Goal: Task Accomplishment & Management: Complete application form

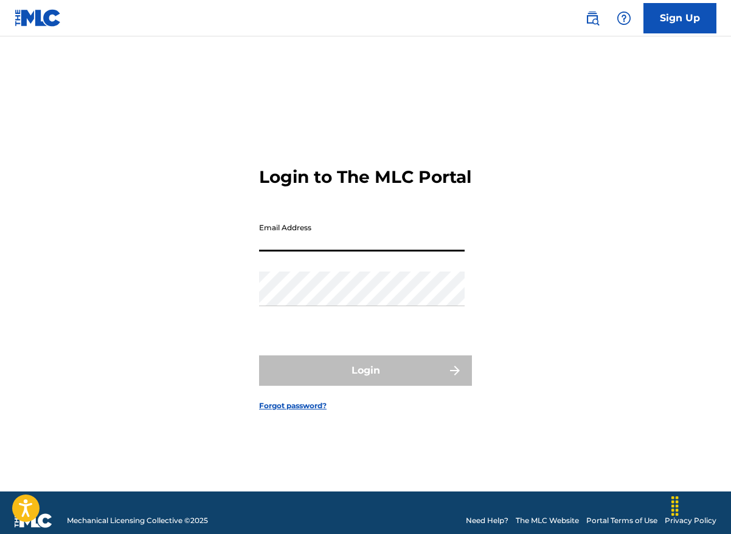
click at [346, 247] on input "Email Address" at bounding box center [362, 234] width 206 height 35
type input "[EMAIL_ADDRESS][DOMAIN_NAME]"
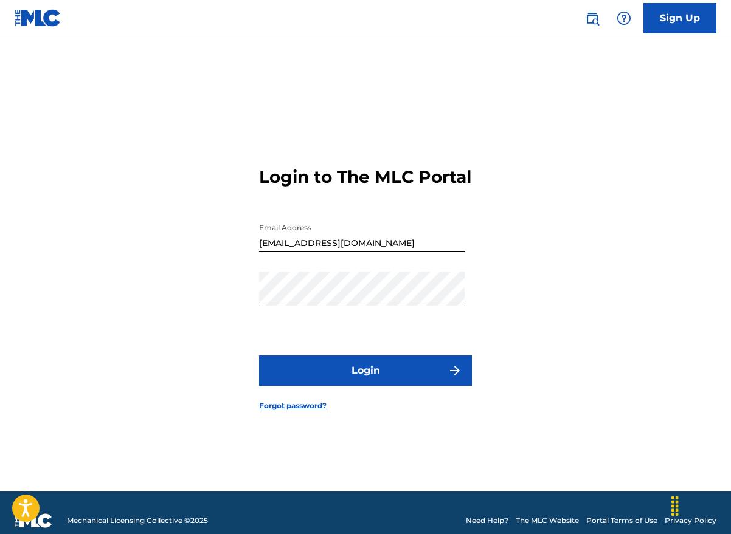
click at [361, 378] on button "Login" at bounding box center [365, 371] width 213 height 30
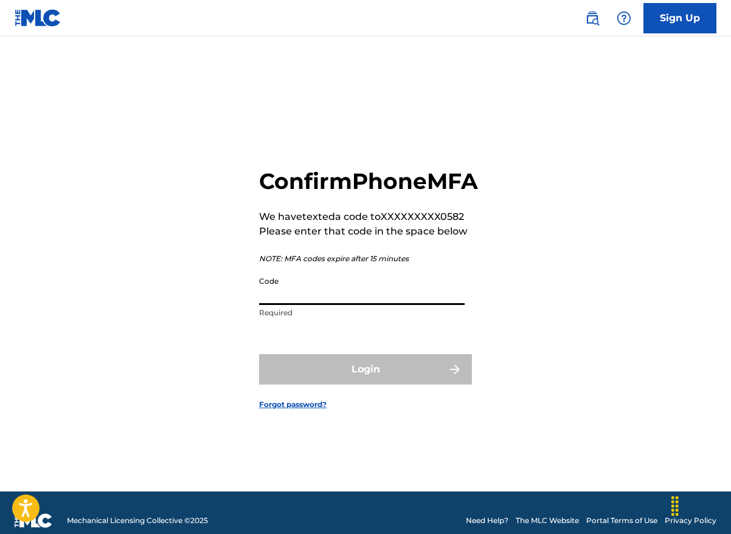
click at [283, 305] on input "Code" at bounding box center [362, 288] width 206 height 35
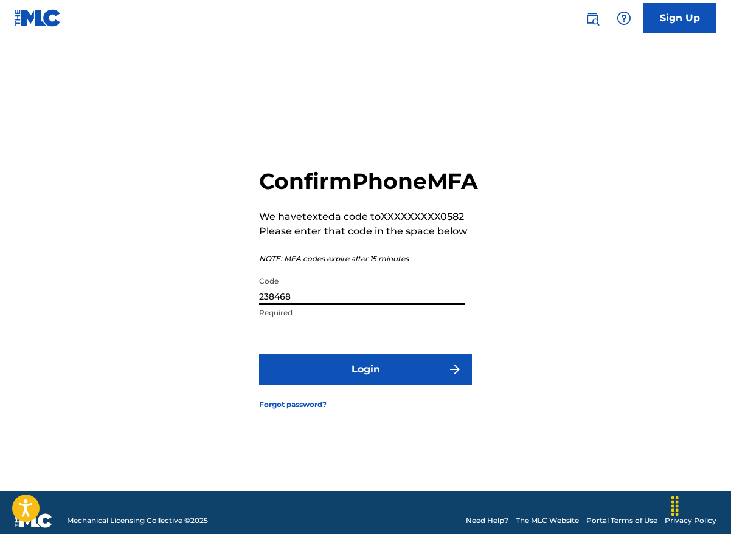
type input "238468"
click at [392, 378] on button "Login" at bounding box center [365, 369] width 213 height 30
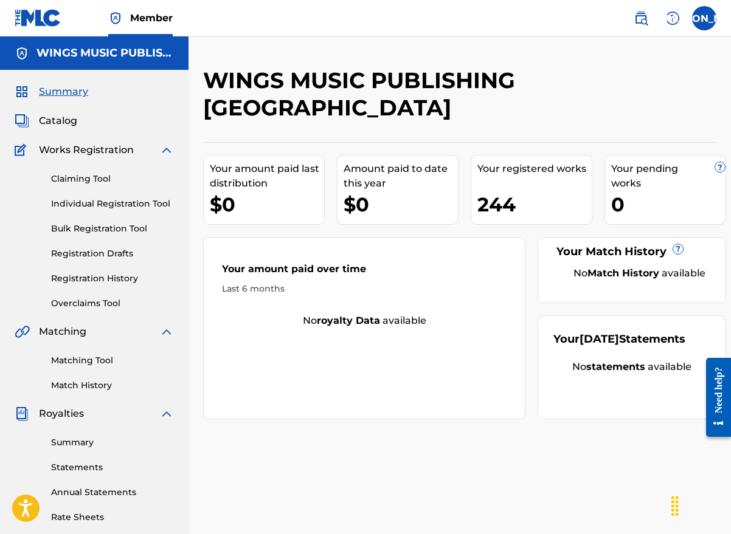
click at [95, 201] on link "Individual Registration Tool" at bounding box center [112, 204] width 123 height 13
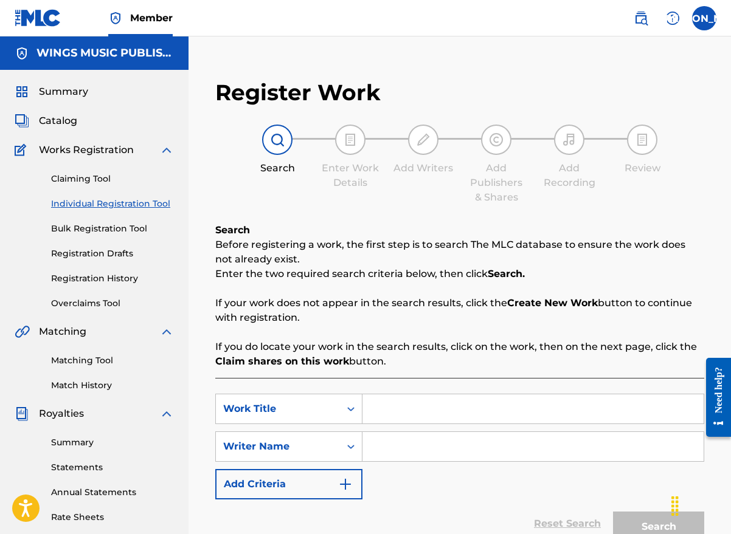
click at [378, 405] on input "Search Form" at bounding box center [532, 409] width 341 height 29
type input "sanctuary"
click at [396, 445] on input "Search Form" at bounding box center [532, 446] width 341 height 29
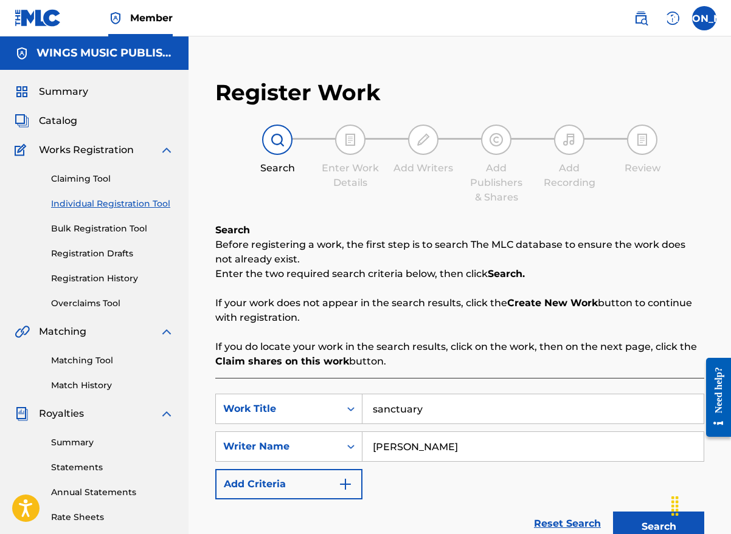
click at [639, 522] on button "Search" at bounding box center [658, 527] width 91 height 30
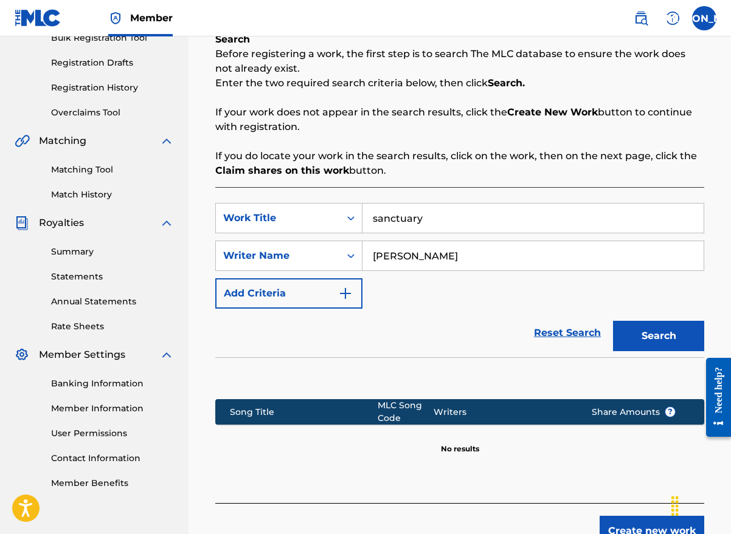
scroll to position [274, 0]
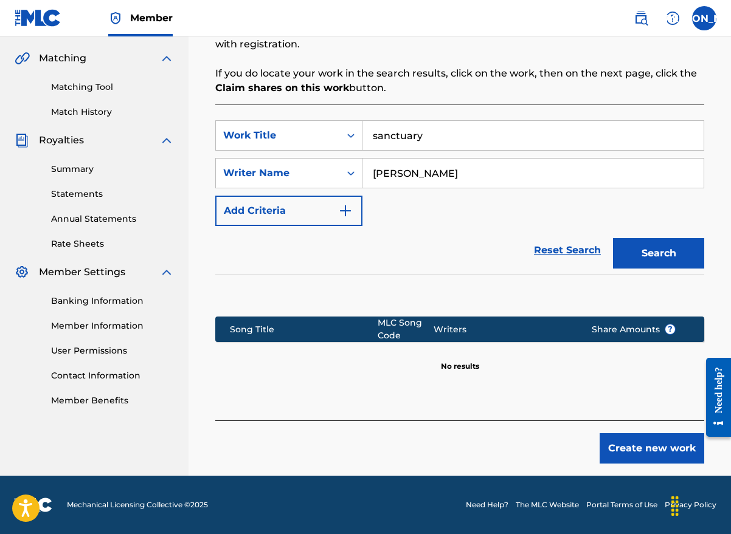
click at [351, 277] on section at bounding box center [459, 293] width 489 height 36
click at [392, 173] on input "[PERSON_NAME]" at bounding box center [532, 173] width 341 height 29
type input "[PERSON_NAME]"
click at [645, 253] on button "Search" at bounding box center [658, 253] width 91 height 30
click at [628, 448] on button "Create new work" at bounding box center [652, 449] width 105 height 30
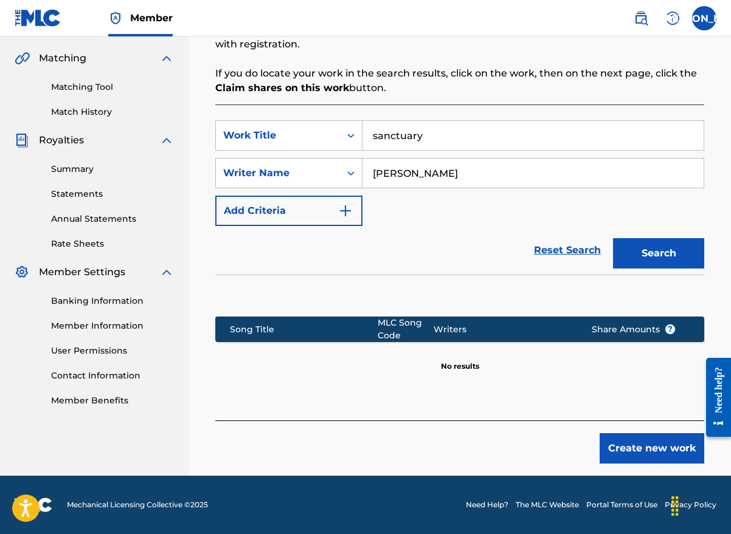
scroll to position [252, 0]
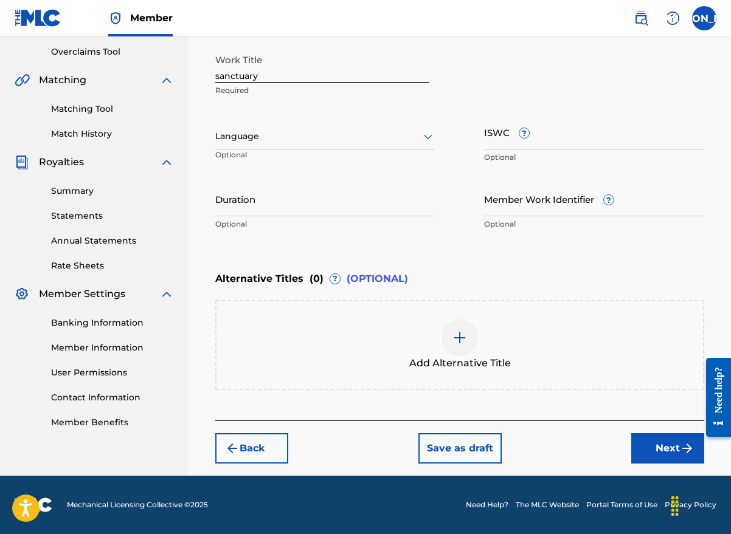
click at [218, 75] on input "sanctuary" at bounding box center [322, 65] width 214 height 35
type input "Sanctuary"
click at [257, 140] on div at bounding box center [325, 136] width 220 height 15
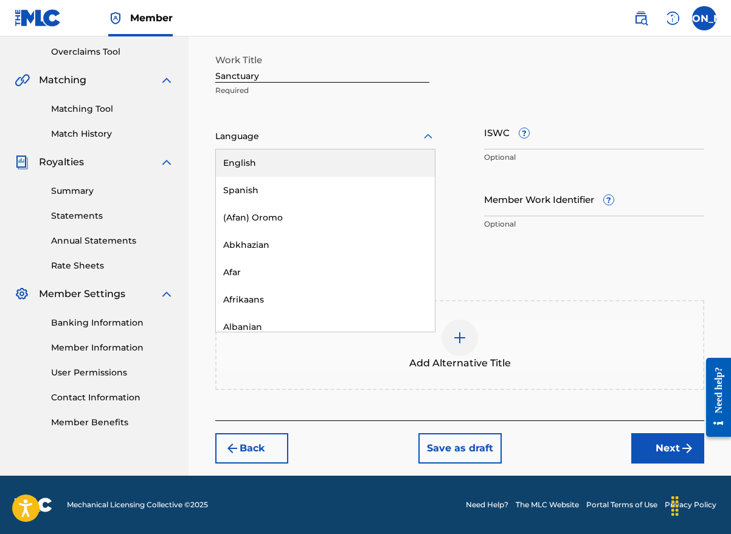
click at [262, 160] on div "English" at bounding box center [325, 163] width 219 height 27
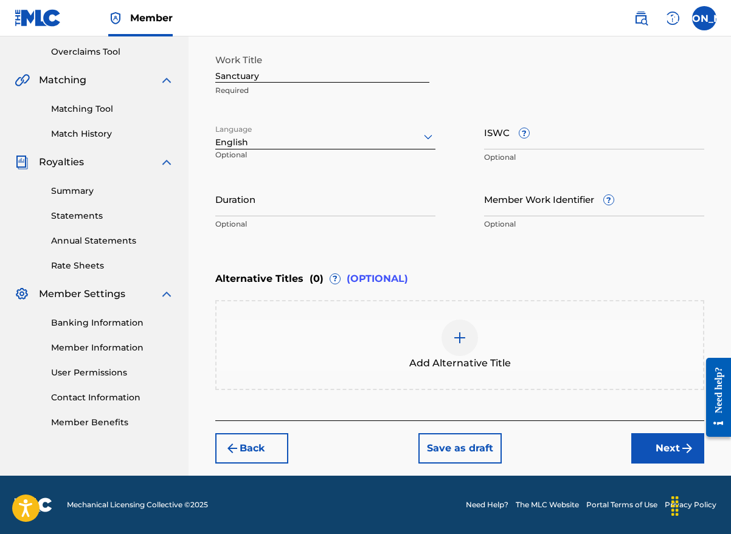
click at [317, 241] on div "Enter Work Details Enter work details for ‘ Sanctuary ’ below. Work Title Sanct…" at bounding box center [459, 118] width 489 height 294
click at [659, 442] on button "Next" at bounding box center [667, 449] width 73 height 30
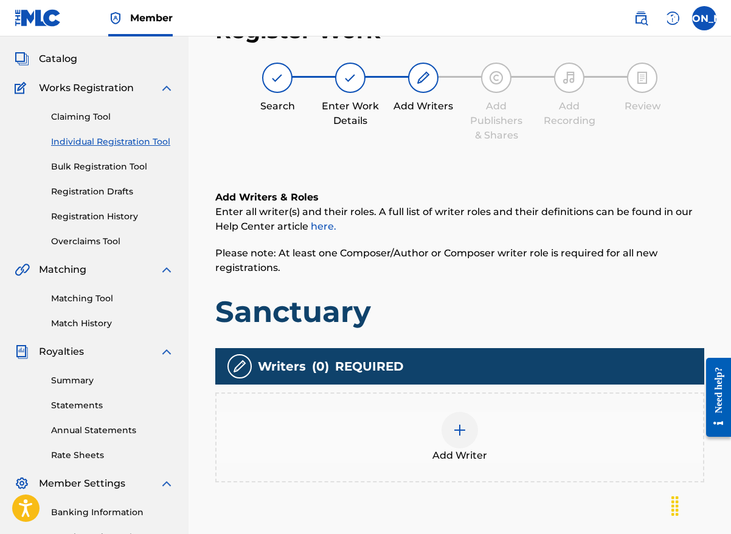
scroll to position [55, 0]
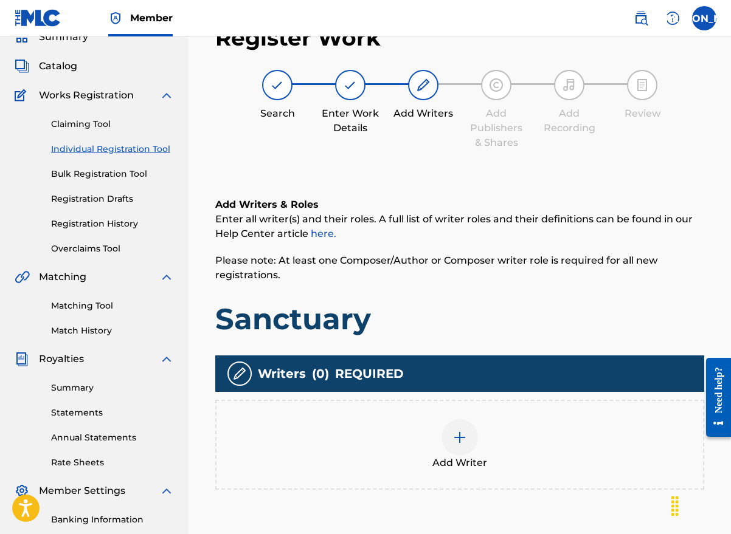
click at [466, 437] on img at bounding box center [459, 437] width 15 height 15
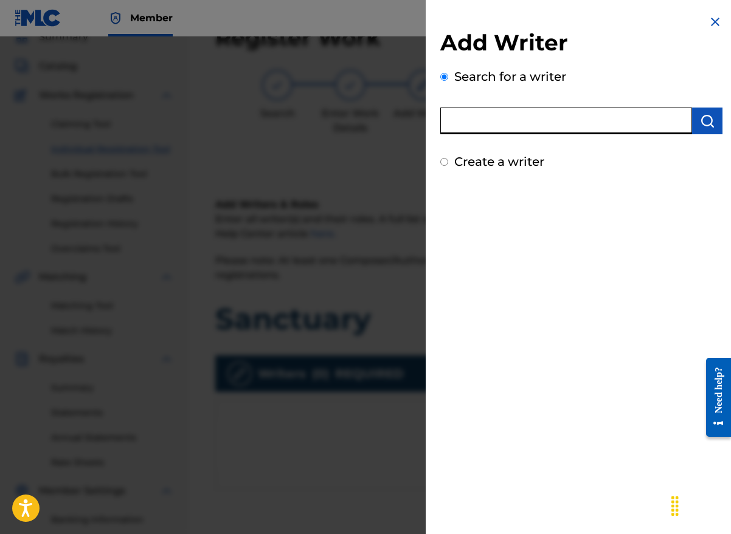
click at [496, 118] on input "text" at bounding box center [566, 121] width 252 height 27
type input "[PERSON_NAME]"
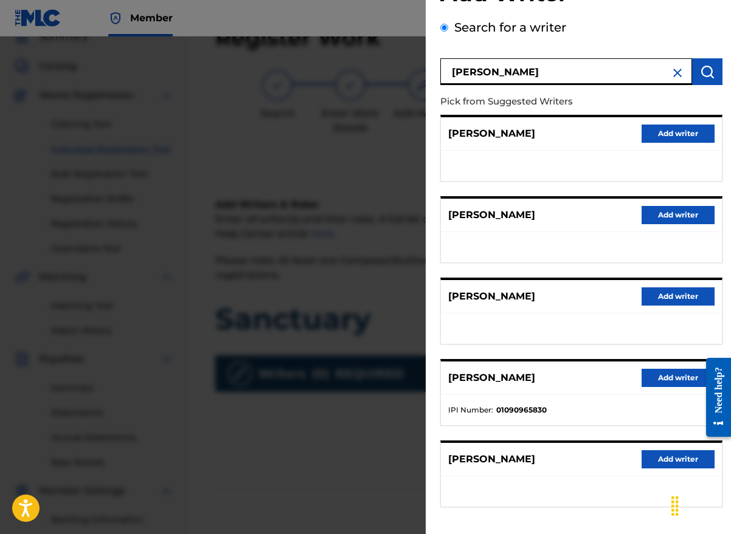
scroll to position [99, 0]
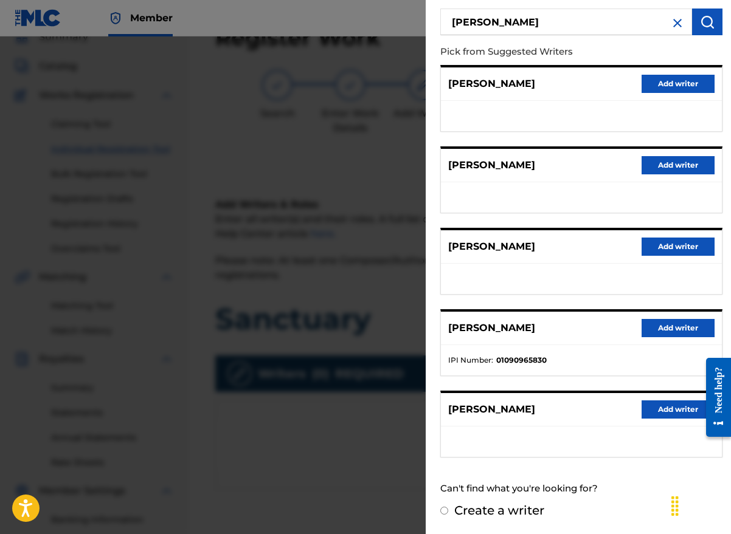
click at [657, 410] on button "Add writer" at bounding box center [677, 410] width 73 height 18
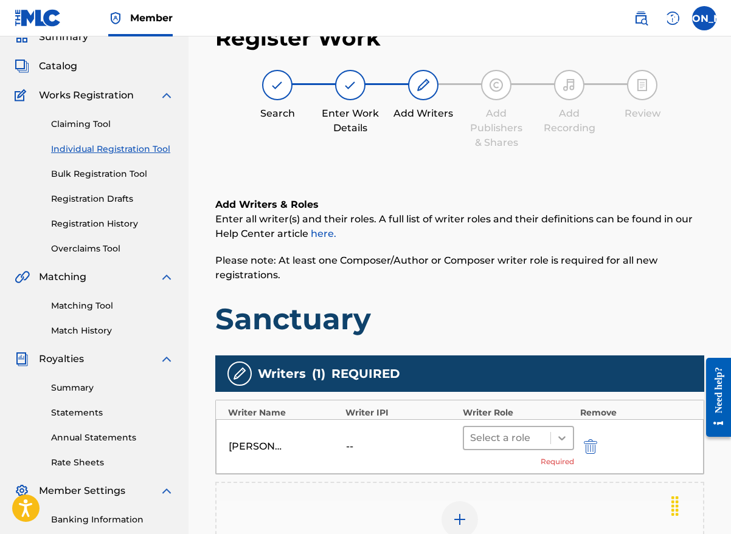
click at [558, 435] on icon at bounding box center [562, 438] width 12 height 12
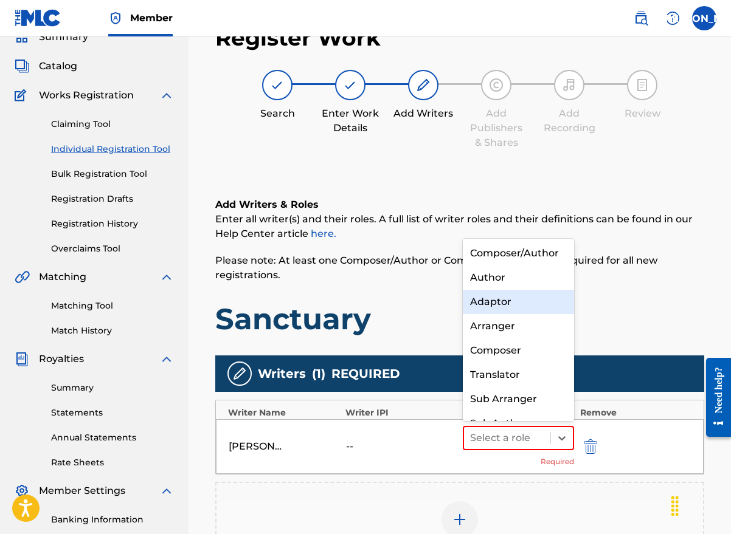
scroll to position [13, 0]
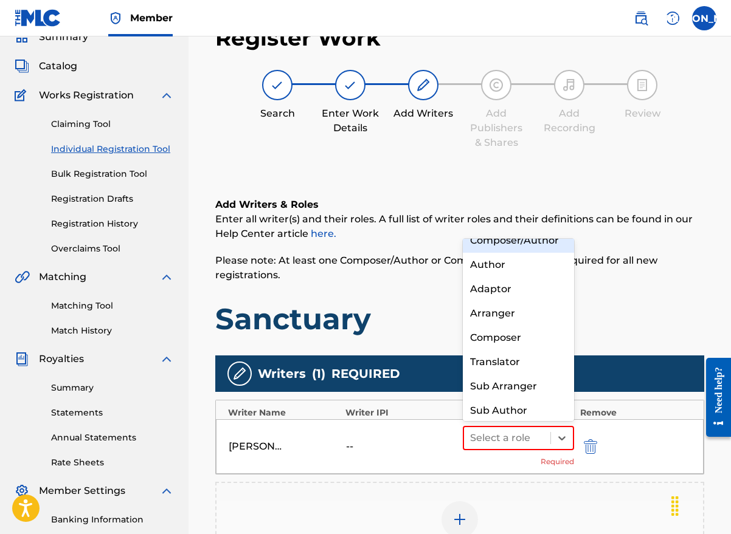
click at [515, 246] on div "Composer/Author" at bounding box center [518, 241] width 111 height 24
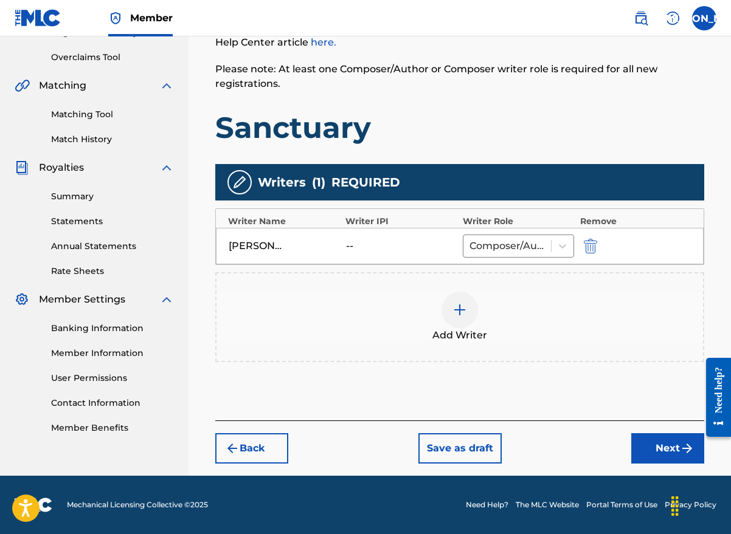
click at [664, 439] on button "Next" at bounding box center [667, 449] width 73 height 30
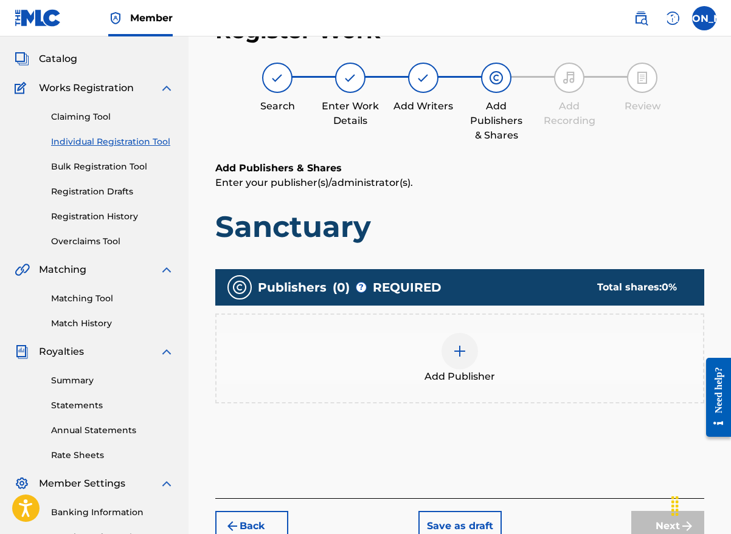
scroll to position [55, 0]
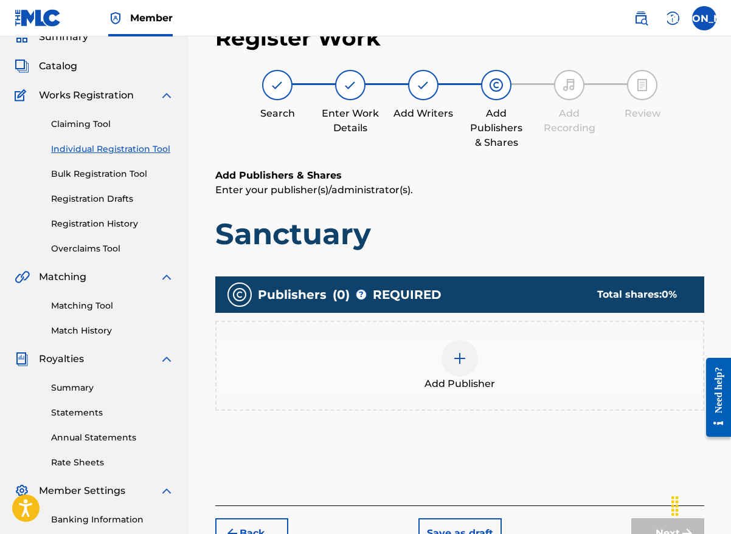
click at [474, 378] on span "Add Publisher" at bounding box center [459, 384] width 71 height 15
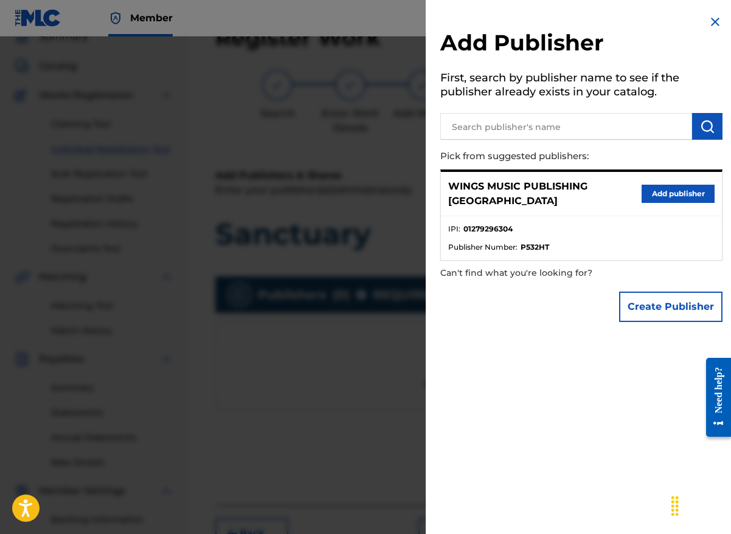
click at [684, 196] on button "Add publisher" at bounding box center [677, 194] width 73 height 18
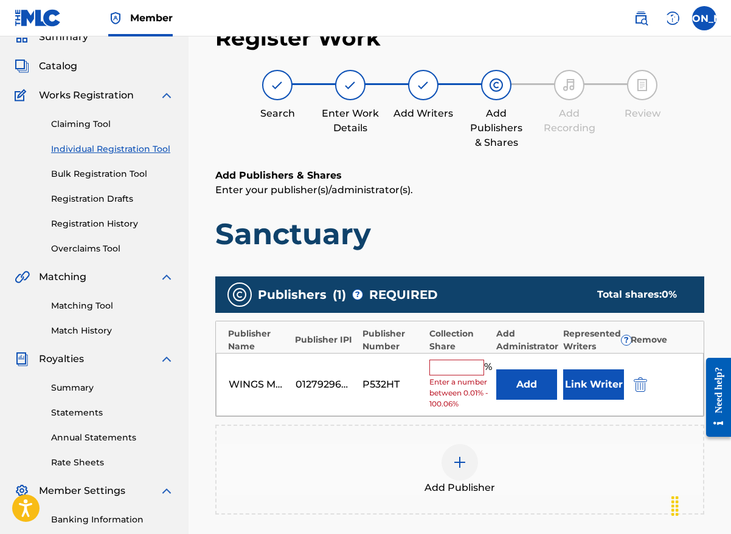
click at [456, 368] on input "text" at bounding box center [456, 368] width 55 height 16
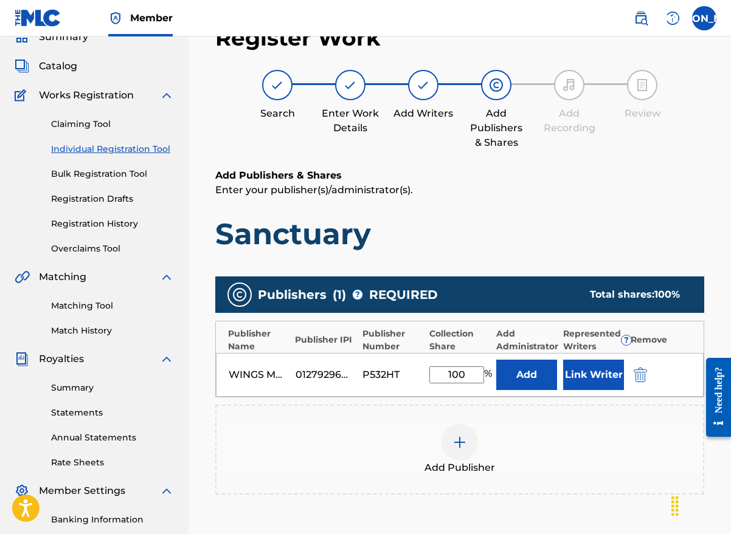
type input "100"
click at [576, 372] on button "Link Writer" at bounding box center [593, 375] width 61 height 30
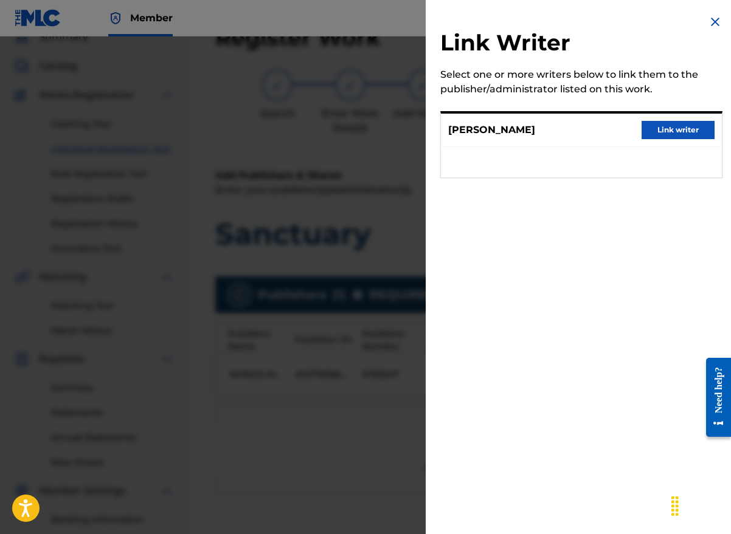
click at [658, 128] on button "Link writer" at bounding box center [677, 130] width 73 height 18
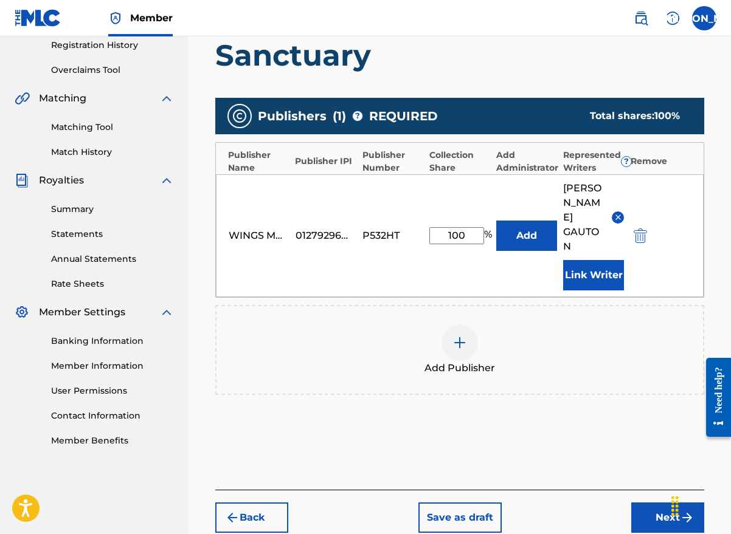
scroll to position [298, 0]
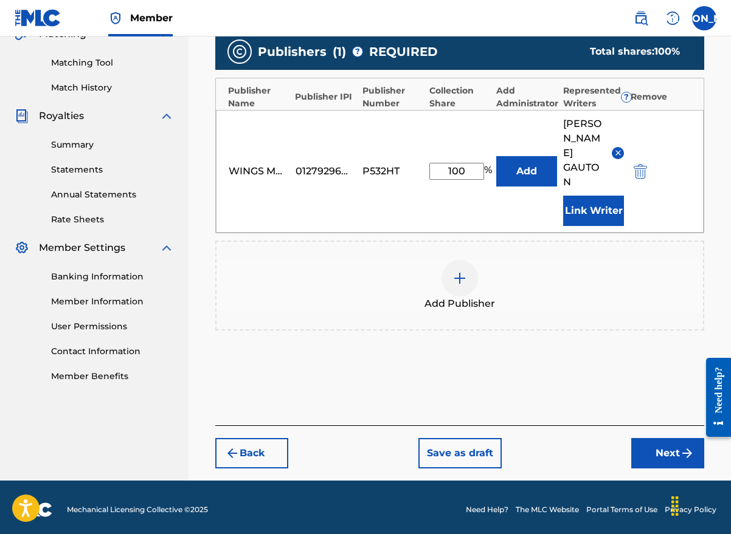
click at [672, 452] on button "Next" at bounding box center [667, 453] width 73 height 30
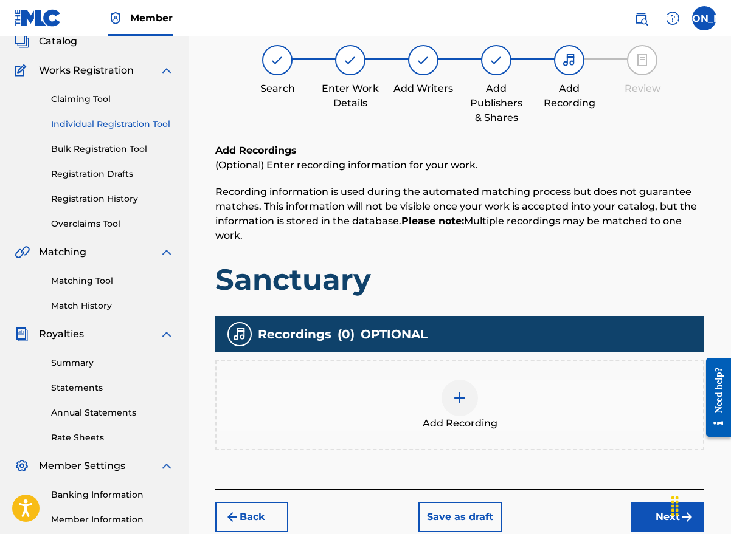
scroll to position [55, 0]
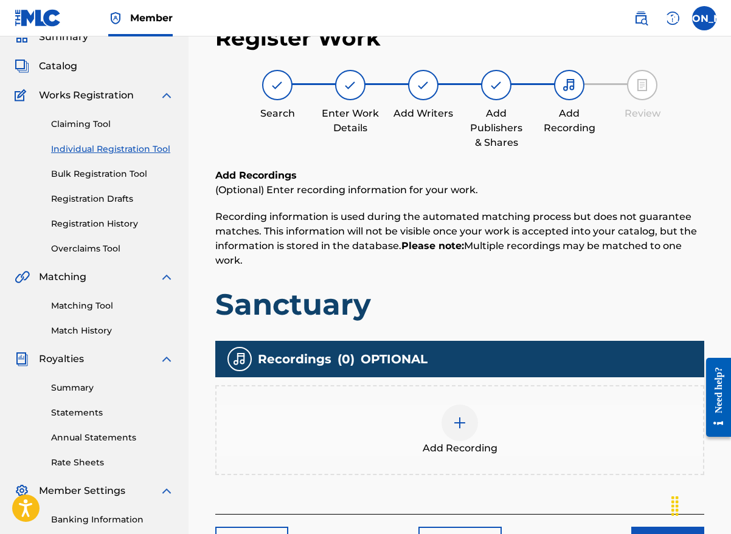
click at [460, 426] on img at bounding box center [459, 423] width 15 height 15
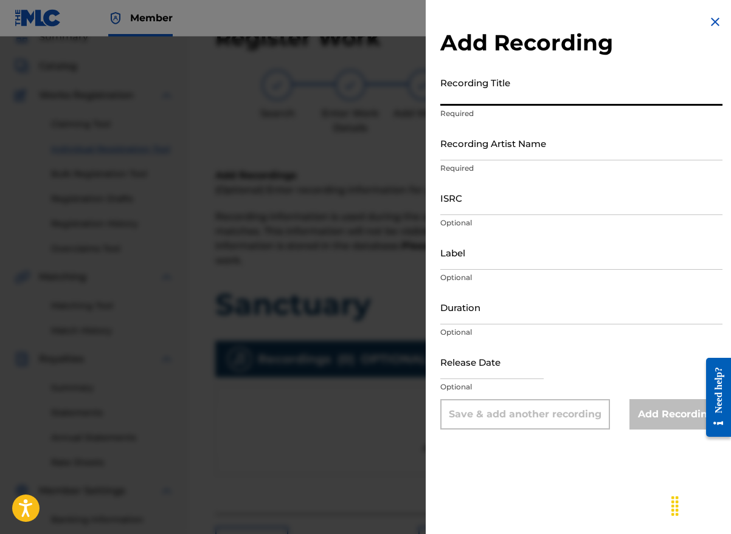
click at [625, 71] on input "Recording Title" at bounding box center [581, 88] width 282 height 35
click at [478, 95] on input "Recording Title" at bounding box center [581, 88] width 282 height 35
type input "Santuary"
click at [483, 155] on input "Recording Artist Name" at bounding box center [581, 143] width 282 height 35
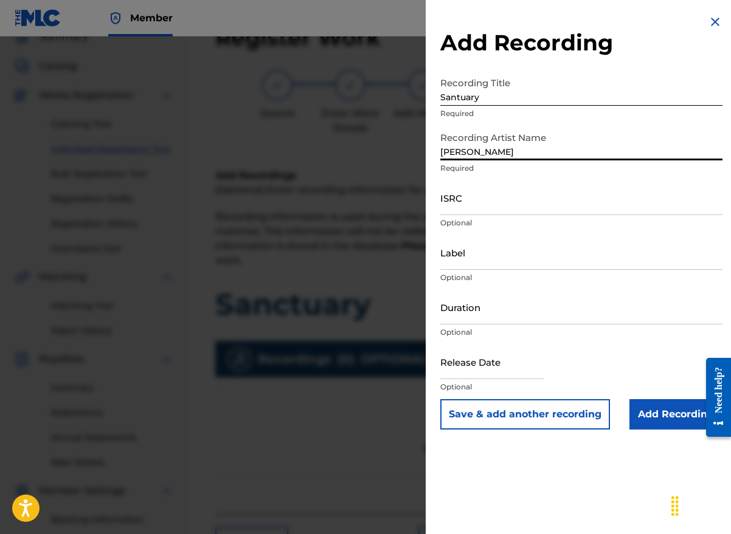
type input "[PERSON_NAME]"
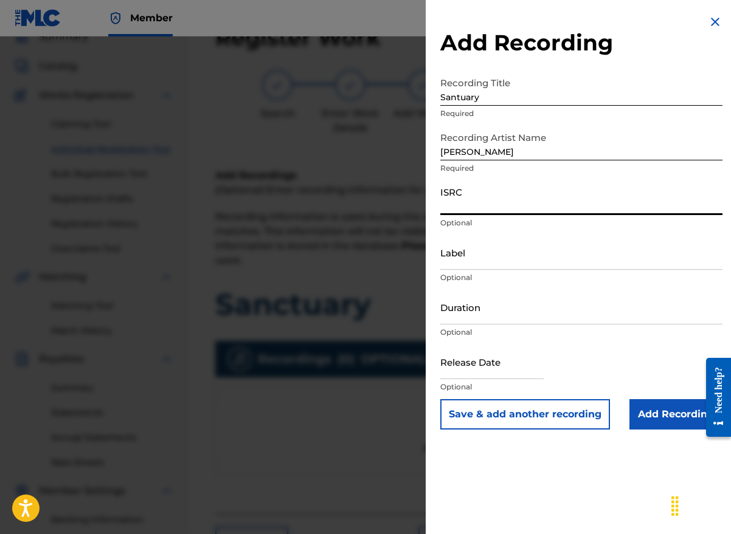
click at [446, 205] on input "ISRC" at bounding box center [581, 198] width 282 height 35
paste input "UKW3Z2500888"
type input "UKW3Z2500888"
click at [669, 85] on input "Santuary" at bounding box center [581, 88] width 282 height 35
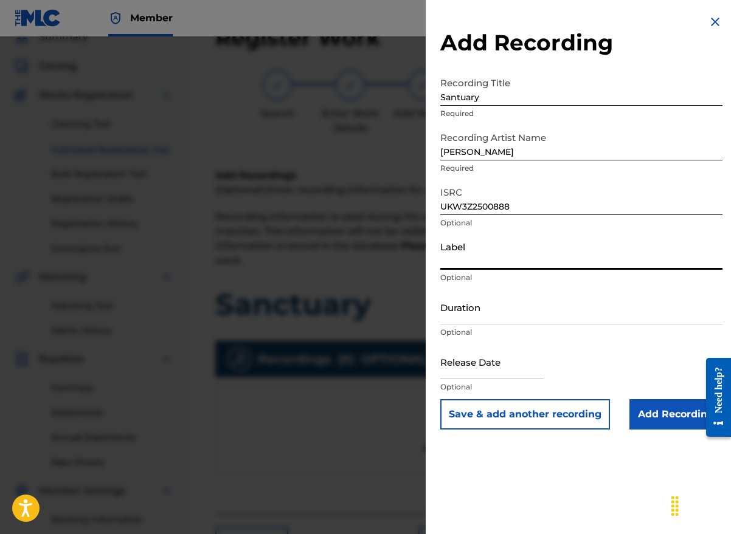
click at [487, 261] on input "Label" at bounding box center [581, 252] width 282 height 35
type input "Wings Music Group"
click at [621, 318] on input "Duration" at bounding box center [581, 307] width 282 height 35
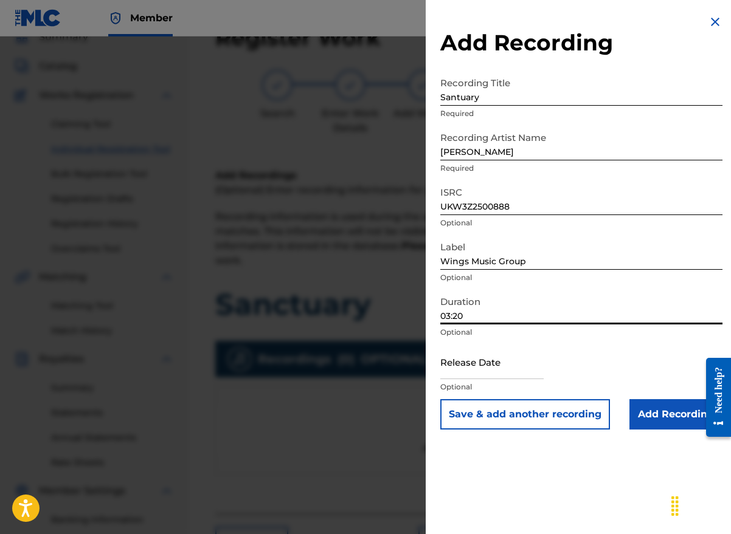
type input "03:20"
click at [612, 510] on div "Add Recording Recording Title Santuary Required Recording Artist Name [PERSON_N…" at bounding box center [581, 267] width 311 height 534
click at [480, 374] on input "text" at bounding box center [491, 362] width 103 height 35
select select "7"
select select "2025"
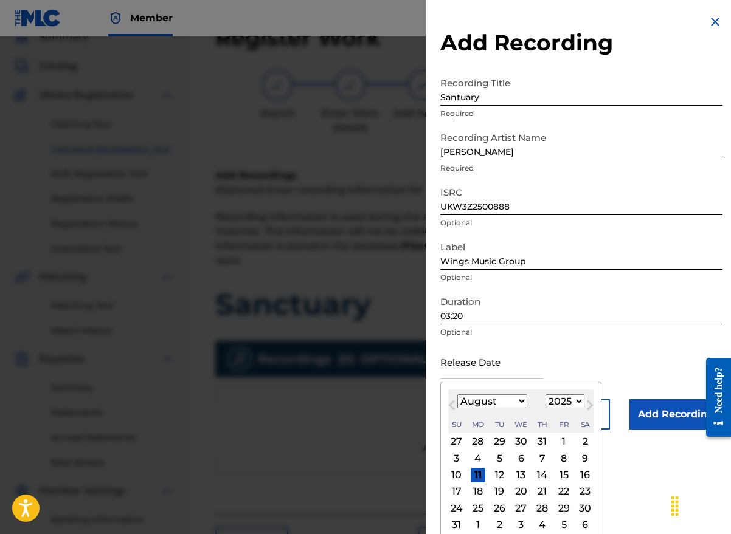
click at [449, 413] on button "Previous Month" at bounding box center [451, 407] width 19 height 19
click at [516, 404] on select "January February March April May June July August September October November De…" at bounding box center [492, 402] width 70 height 14
select select "4"
click at [457, 395] on select "January February March April May June July August September October November De…" at bounding box center [492, 402] width 70 height 14
click at [562, 441] on div "2" at bounding box center [563, 442] width 15 height 15
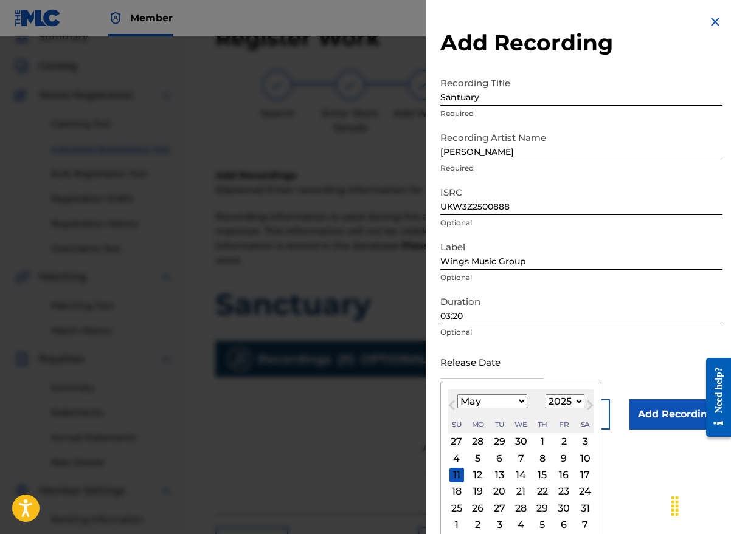
type input "[DATE]"
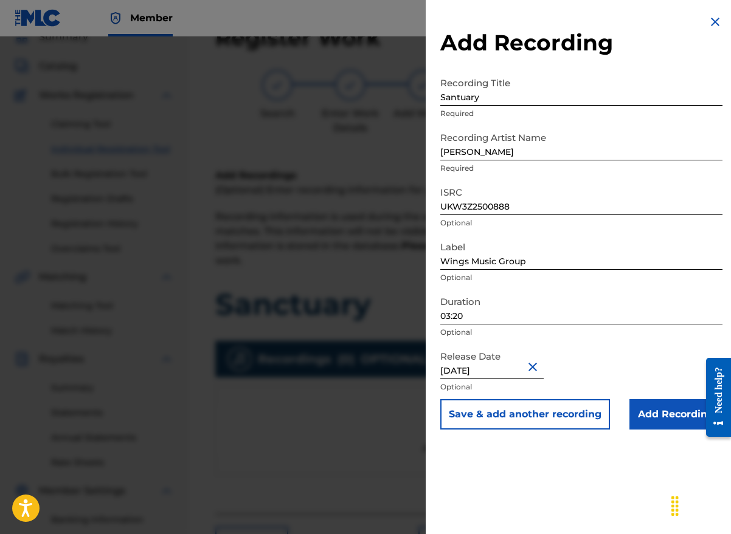
click at [663, 423] on input "Add Recording" at bounding box center [675, 414] width 93 height 30
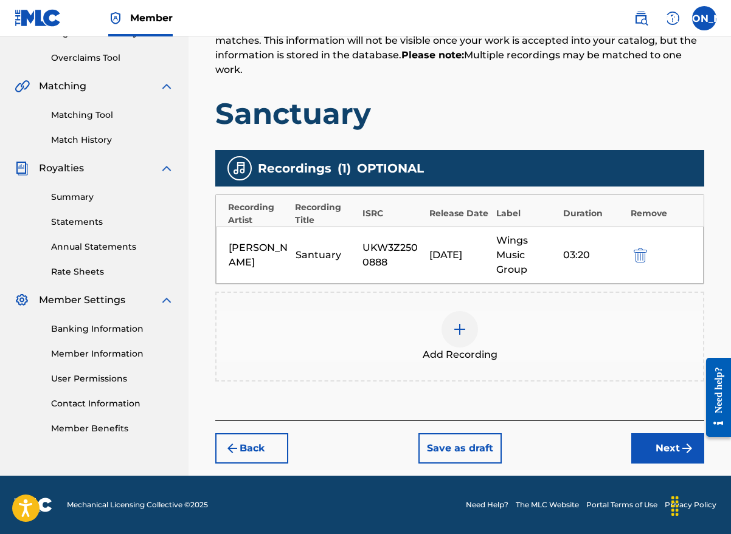
click at [655, 444] on button "Next" at bounding box center [667, 449] width 73 height 30
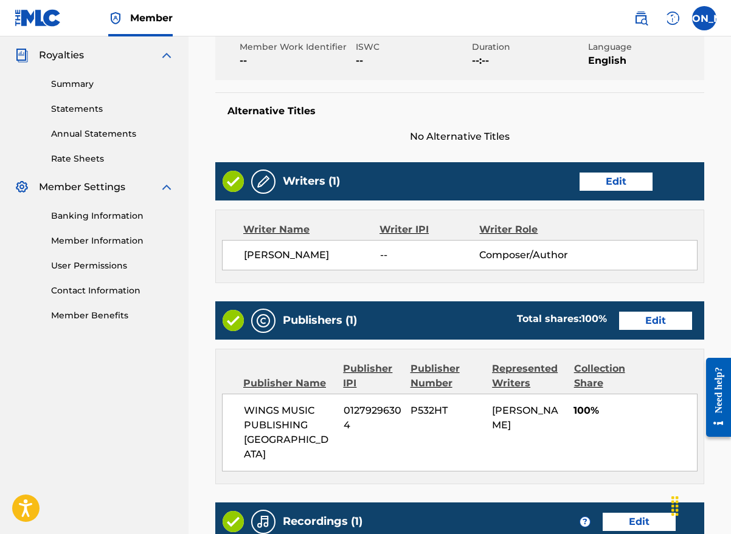
scroll to position [576, 0]
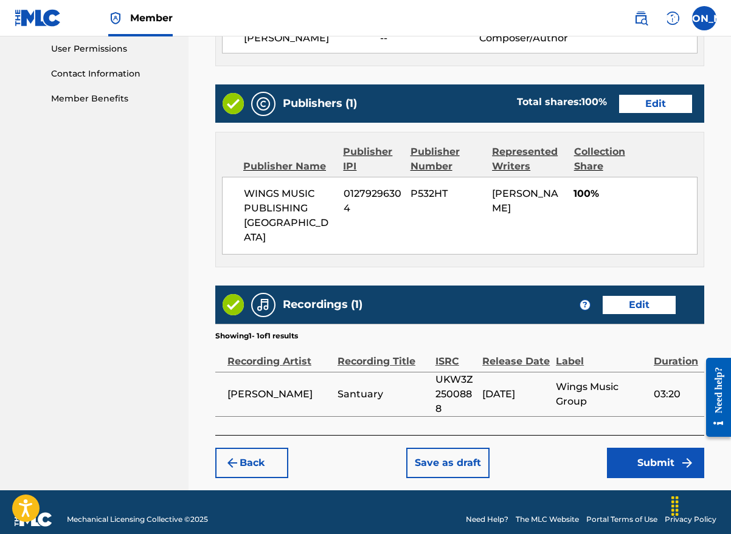
click at [636, 448] on button "Submit" at bounding box center [655, 463] width 97 height 30
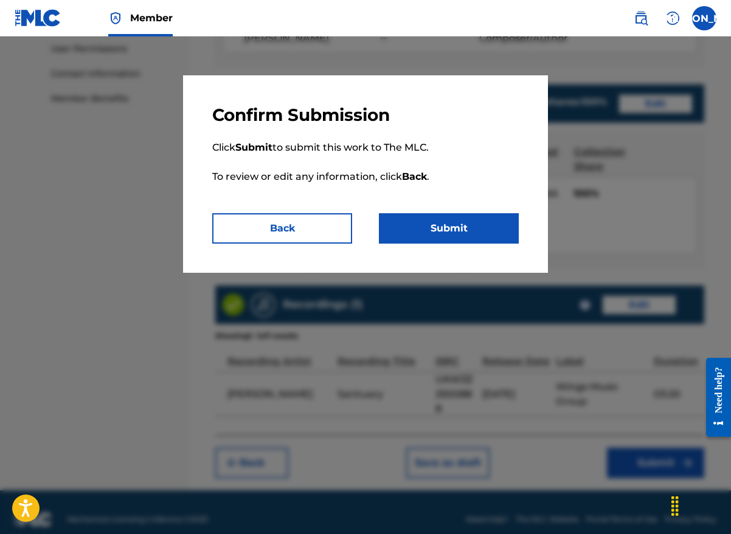
click at [113, 278] on div at bounding box center [365, 303] width 731 height 534
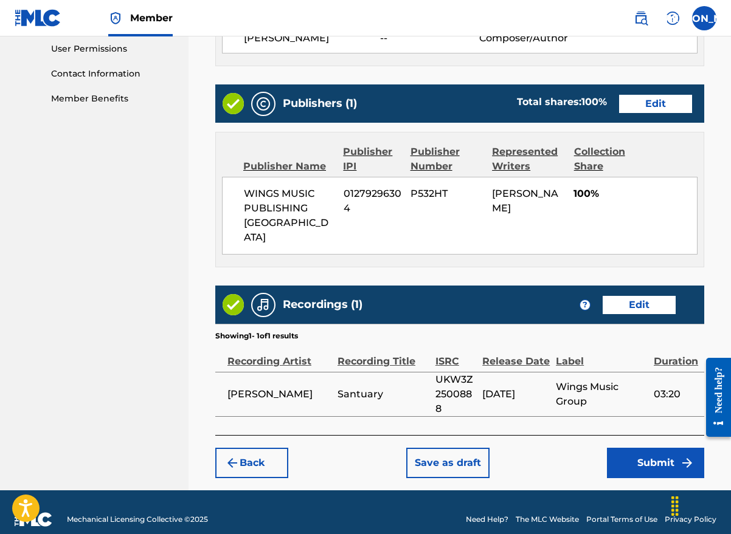
click at [653, 451] on button "Submit" at bounding box center [655, 463] width 97 height 30
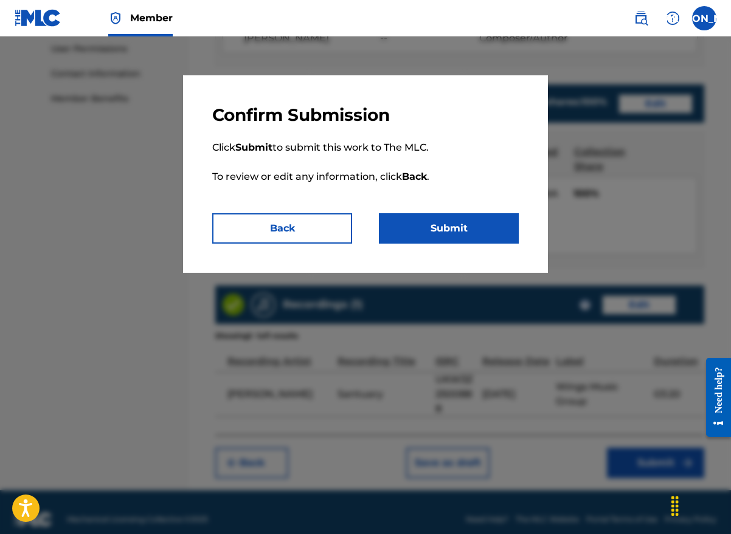
click at [451, 235] on button "Submit" at bounding box center [449, 228] width 140 height 30
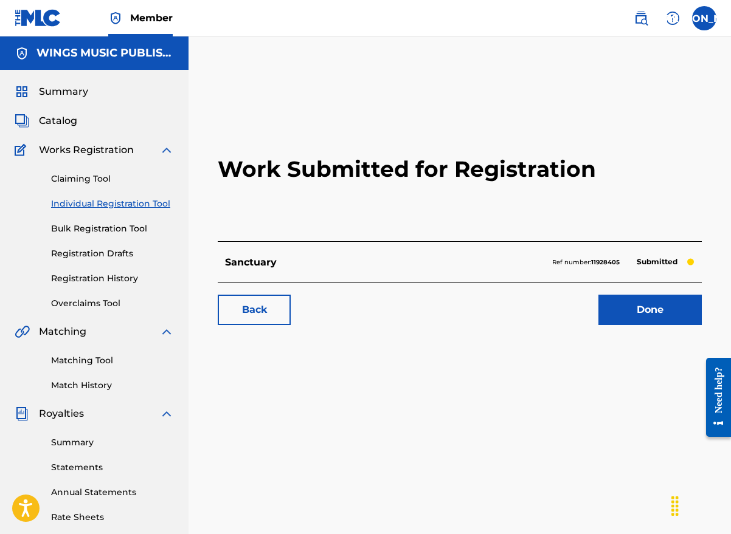
click at [262, 399] on div "Work Submitted for Registration Sanctuary Ref number: 11928405 Submitted Back D…" at bounding box center [459, 381] width 542 height 629
click at [640, 301] on link "Done" at bounding box center [649, 310] width 103 height 30
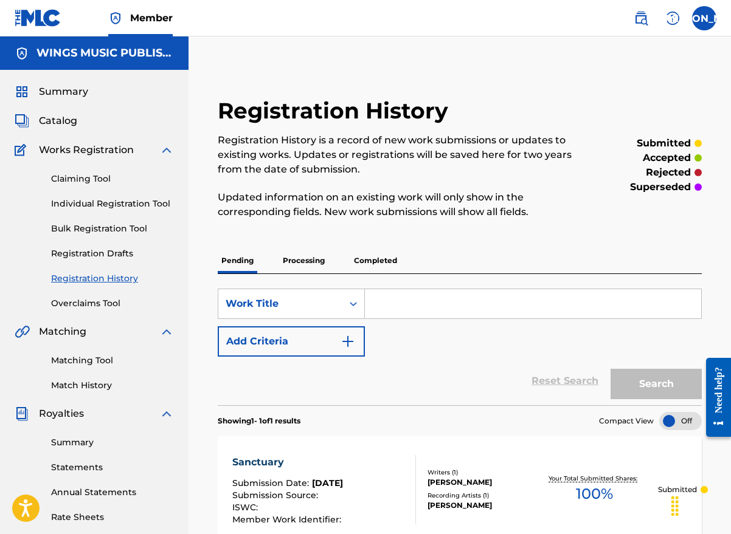
click at [299, 263] on p "Processing" at bounding box center [303, 261] width 49 height 26
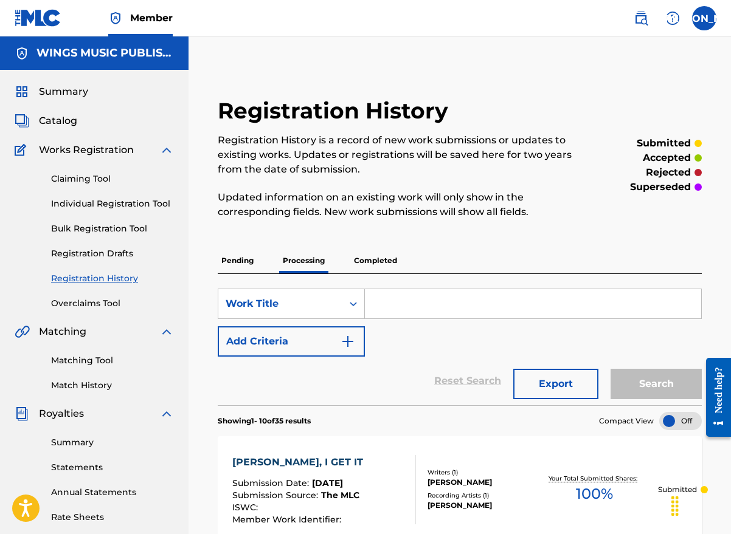
click at [377, 263] on p "Completed" at bounding box center [375, 261] width 50 height 26
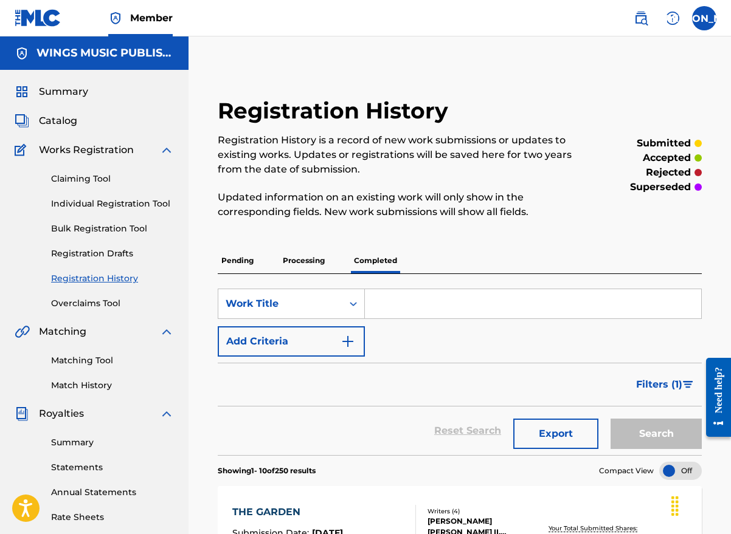
click at [88, 206] on link "Individual Registration Tool" at bounding box center [112, 204] width 123 height 13
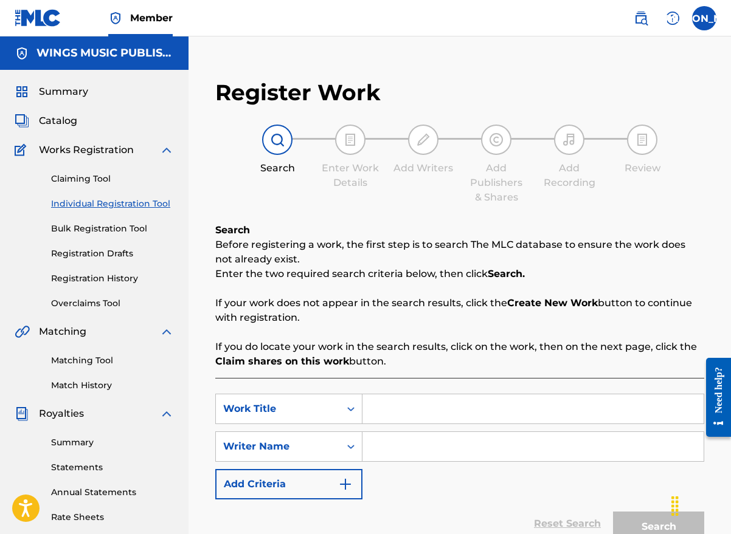
click at [412, 407] on input "Search Form" at bounding box center [532, 409] width 341 height 29
type input "Silent Night"
click at [406, 454] on input "Search Form" at bounding box center [532, 446] width 341 height 29
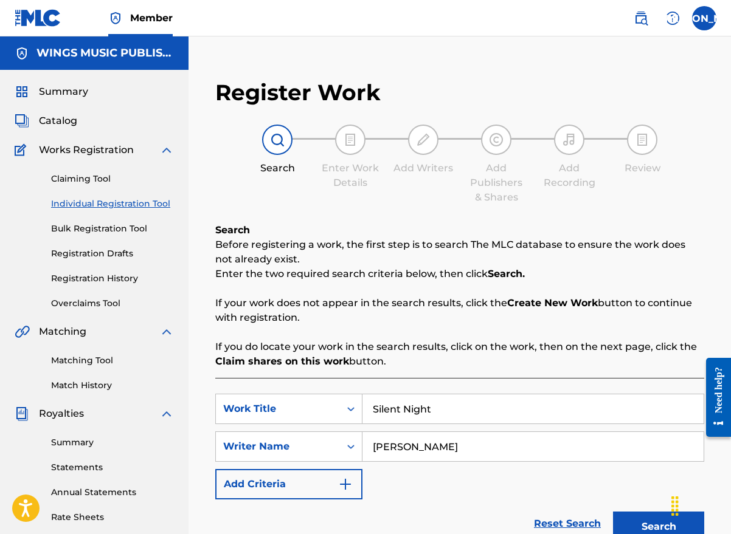
type input "[PERSON_NAME]"
click at [642, 522] on button "Search" at bounding box center [658, 527] width 91 height 30
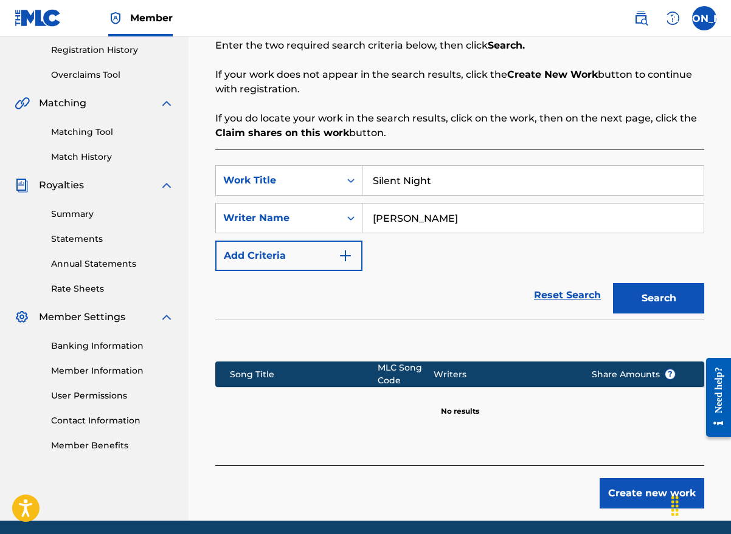
scroll to position [274, 0]
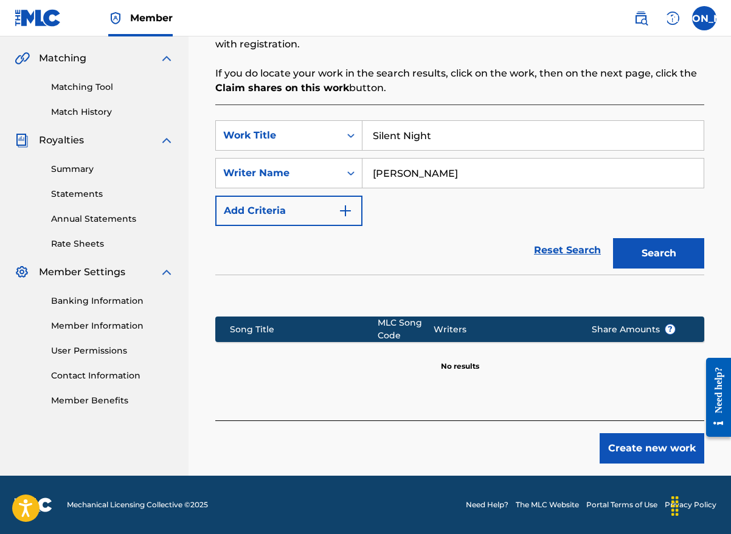
click at [623, 447] on button "Create new work" at bounding box center [652, 449] width 105 height 30
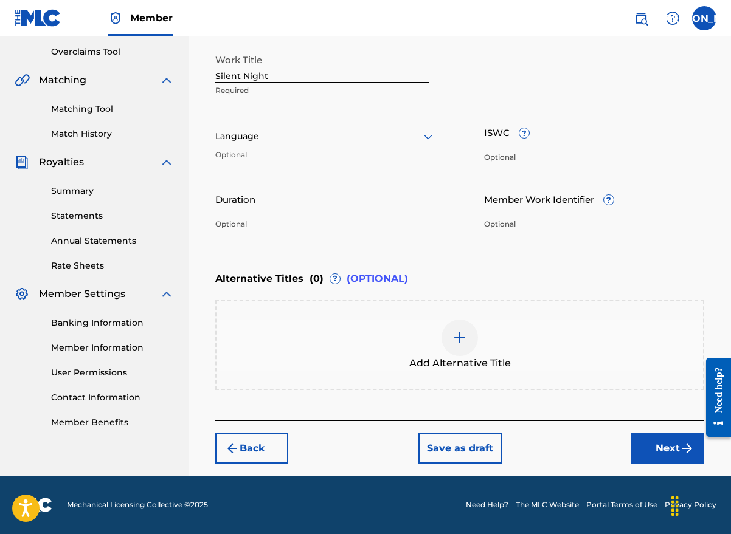
click at [294, 143] on div at bounding box center [325, 136] width 220 height 15
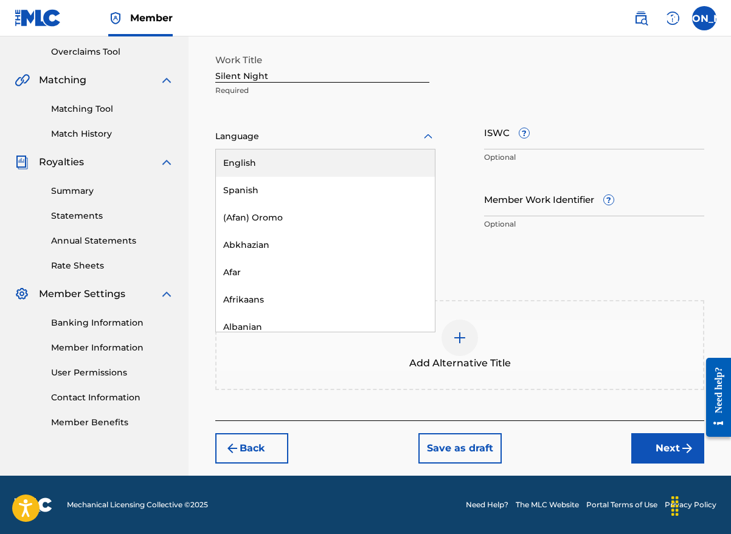
click at [290, 161] on div "English" at bounding box center [325, 163] width 219 height 27
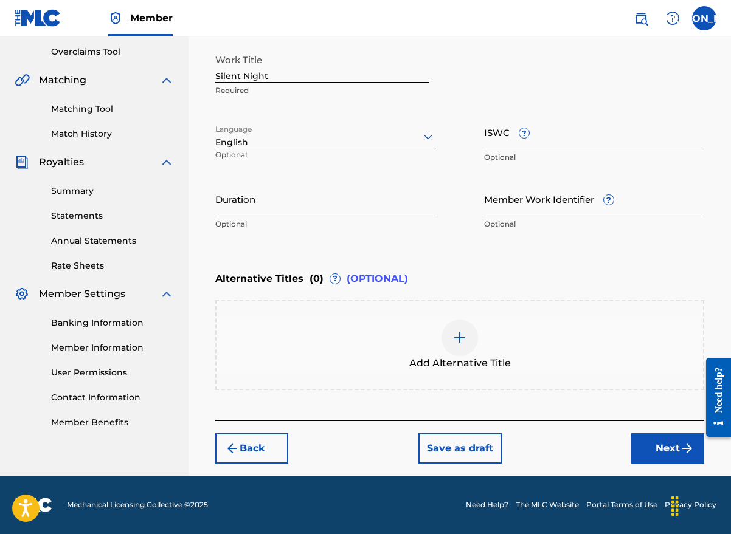
click at [274, 201] on input "Duration" at bounding box center [325, 199] width 220 height 35
click at [619, 249] on div "Enter Work Details Enter work details for ‘ Silent Night ’ below. Work Title Si…" at bounding box center [459, 118] width 489 height 294
click at [238, 211] on input "Duration" at bounding box center [325, 199] width 220 height 35
type input "02:13"
click at [663, 446] on button "Next" at bounding box center [667, 449] width 73 height 30
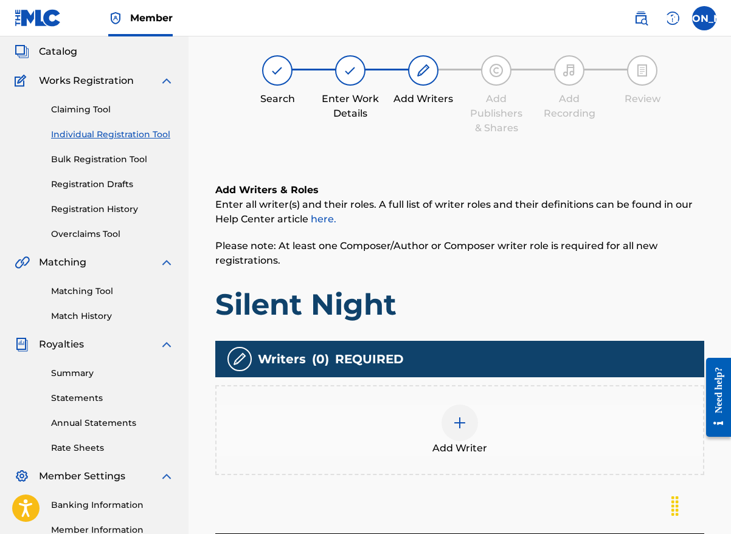
scroll to position [55, 0]
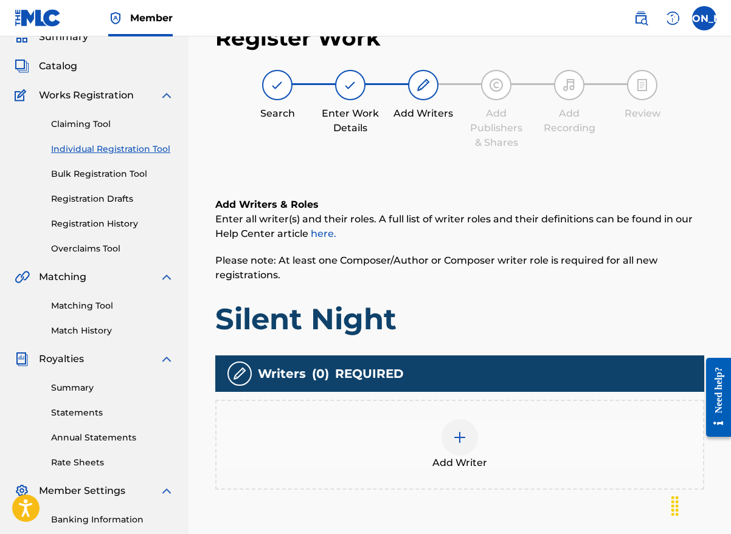
click at [463, 446] on div at bounding box center [459, 438] width 36 height 36
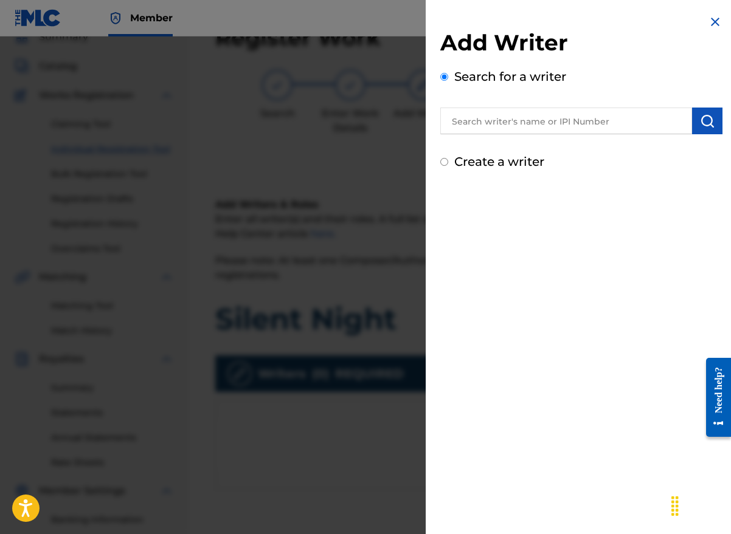
click at [468, 119] on input "text" at bounding box center [566, 121] width 252 height 27
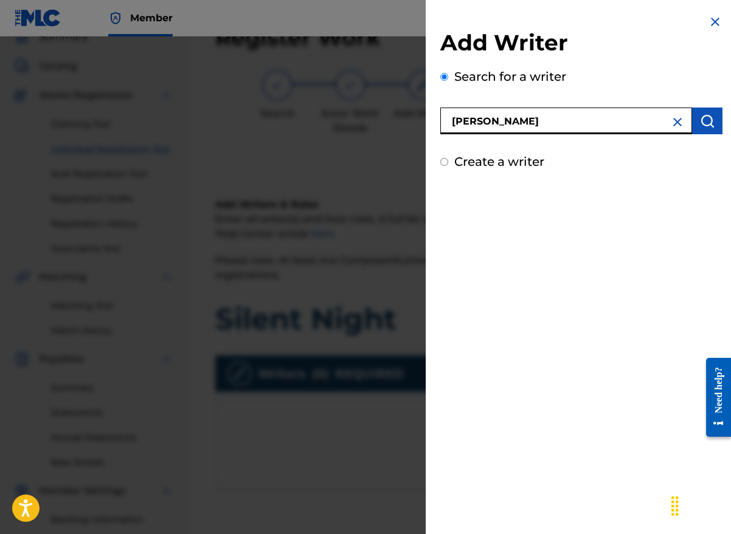
type input "[PERSON_NAME]"
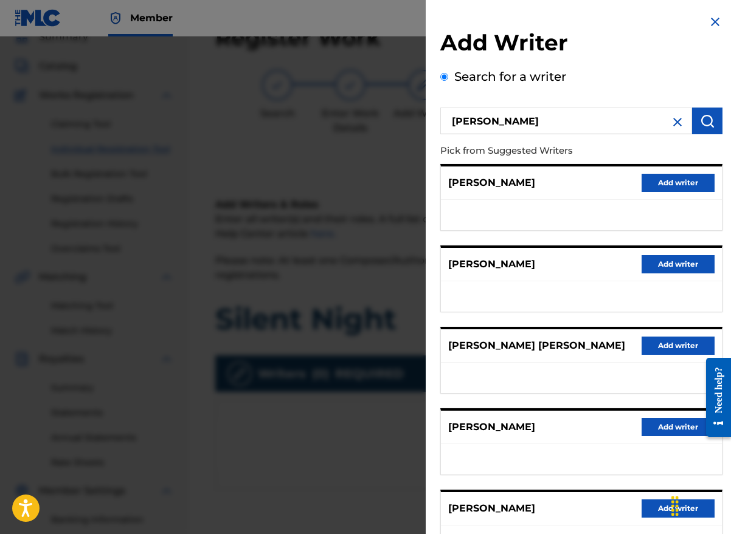
click at [646, 269] on button "Add writer" at bounding box center [677, 264] width 73 height 18
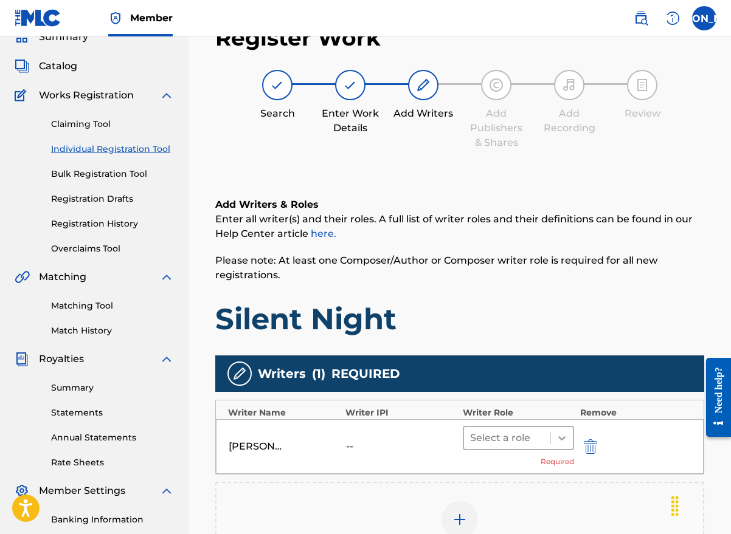
click at [560, 439] on icon at bounding box center [561, 439] width 7 height 4
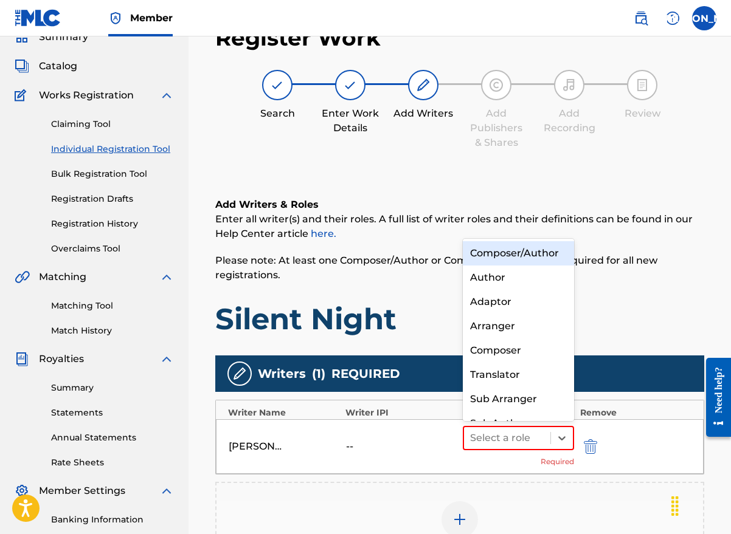
scroll to position [13, 0]
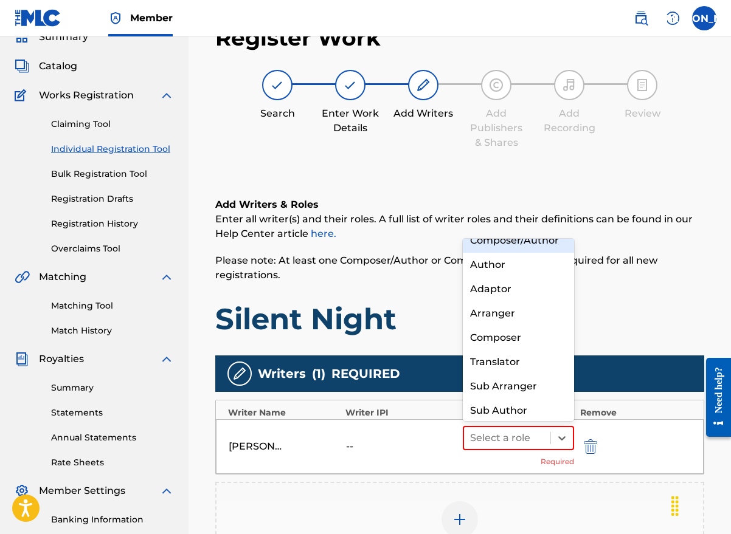
click at [529, 248] on div "Composer/Author" at bounding box center [518, 241] width 111 height 24
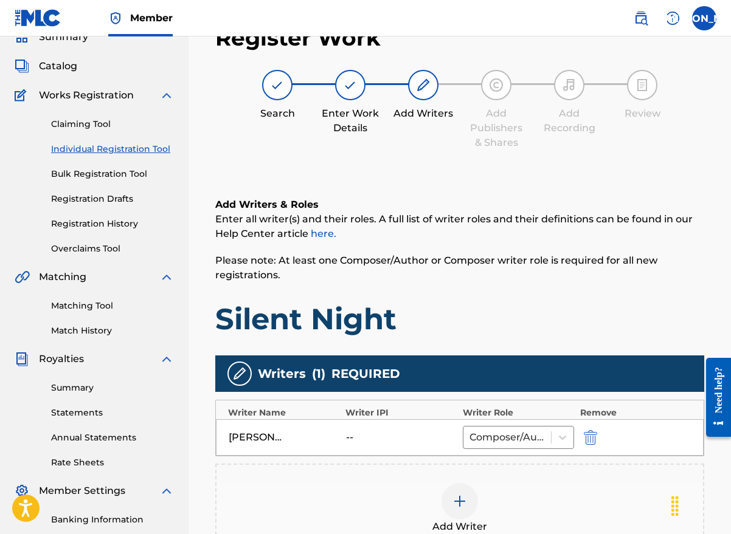
click at [463, 498] on img at bounding box center [459, 501] width 15 height 15
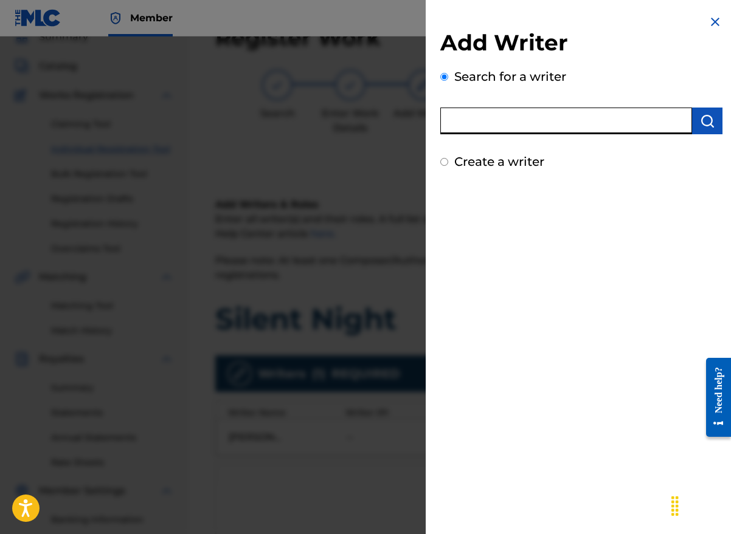
click at [508, 123] on input "text" at bounding box center [566, 121] width 252 height 27
type input "[PERSON_NAME]"
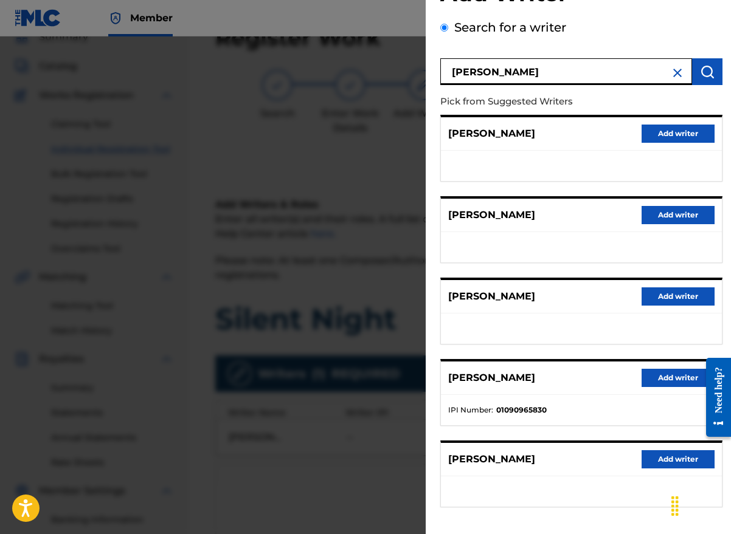
scroll to position [99, 0]
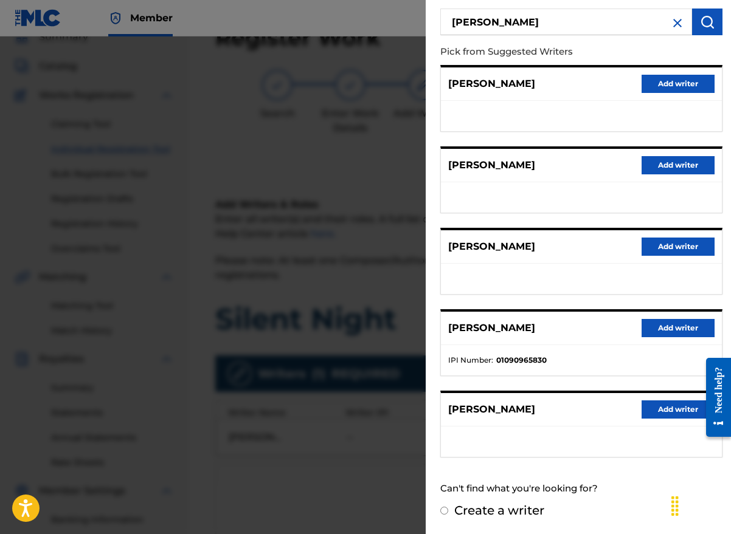
click at [665, 409] on button "Add writer" at bounding box center [677, 410] width 73 height 18
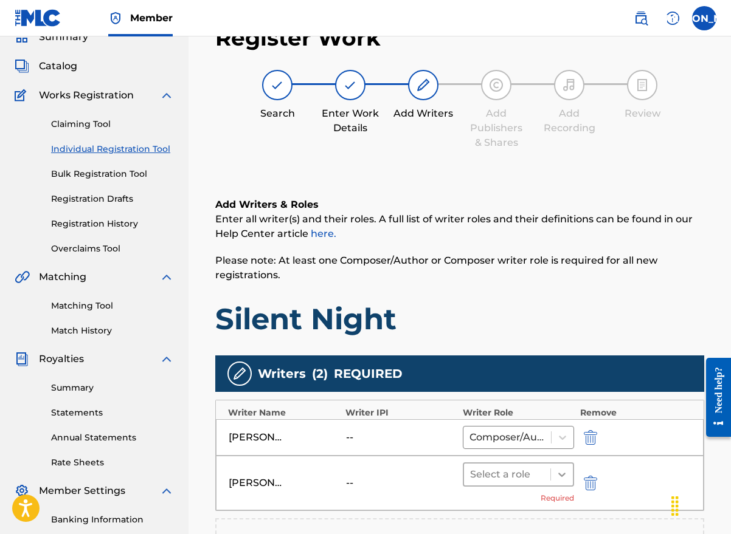
click at [562, 476] on icon at bounding box center [561, 475] width 7 height 4
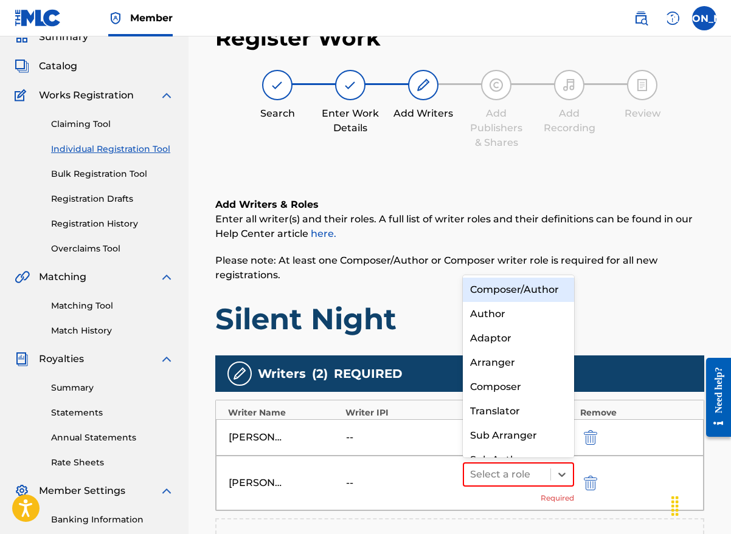
scroll to position [13, 0]
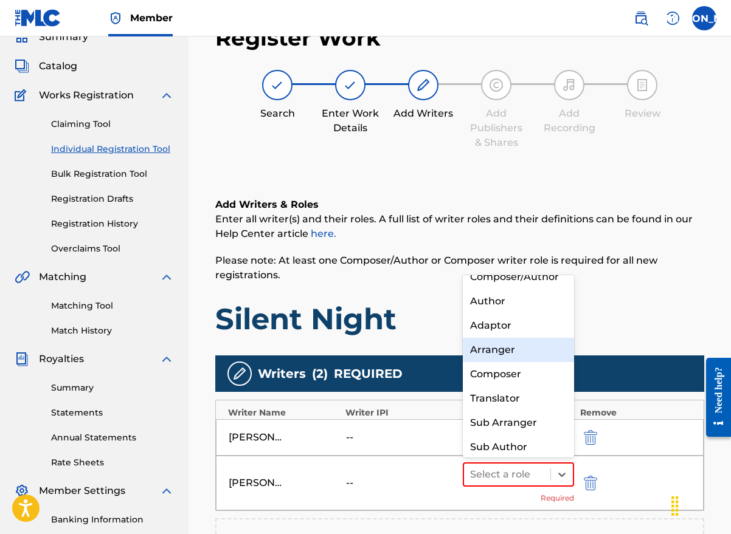
click at [514, 357] on div "Arranger" at bounding box center [518, 350] width 111 height 24
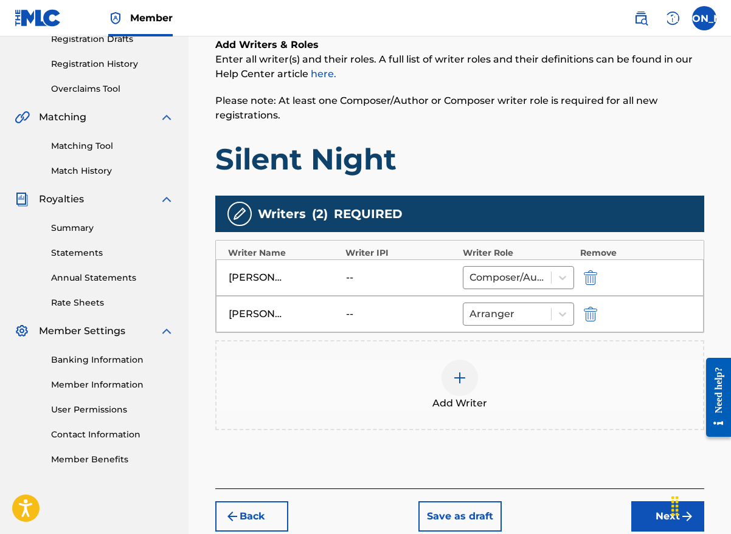
scroll to position [283, 0]
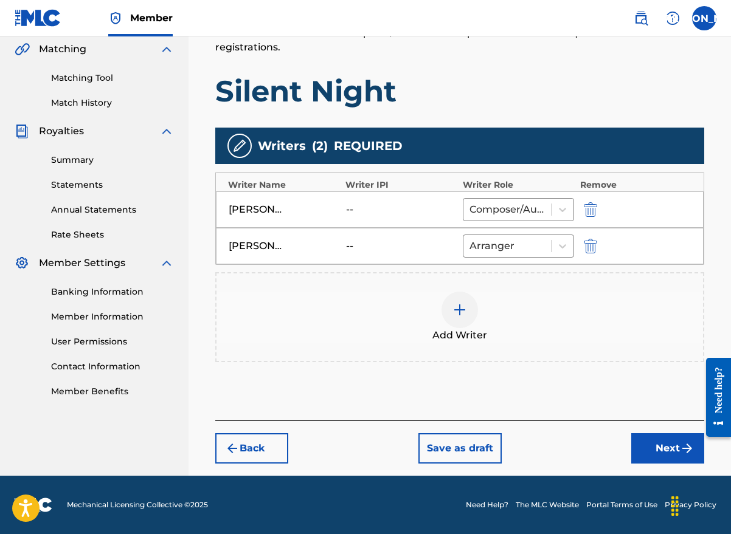
click at [659, 444] on button "Next" at bounding box center [667, 449] width 73 height 30
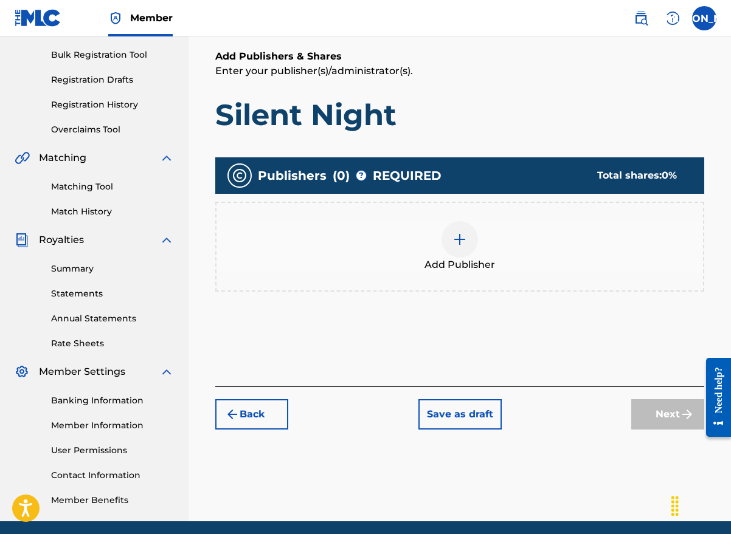
scroll to position [55, 0]
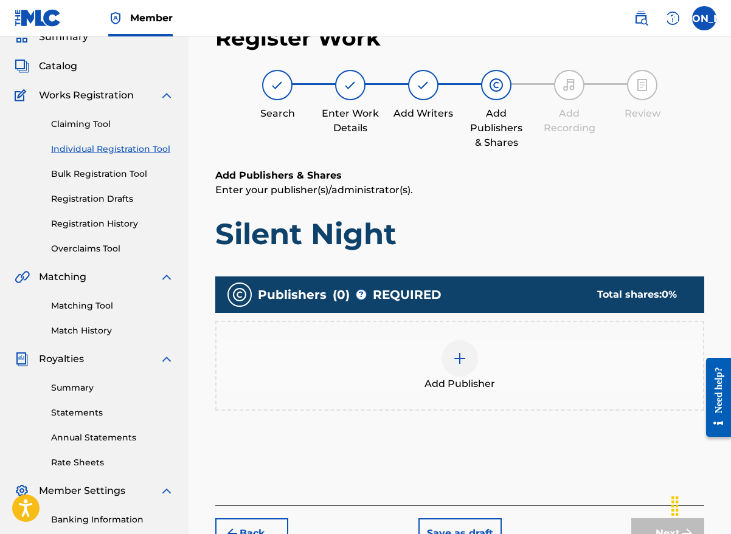
click at [455, 361] on img at bounding box center [459, 358] width 15 height 15
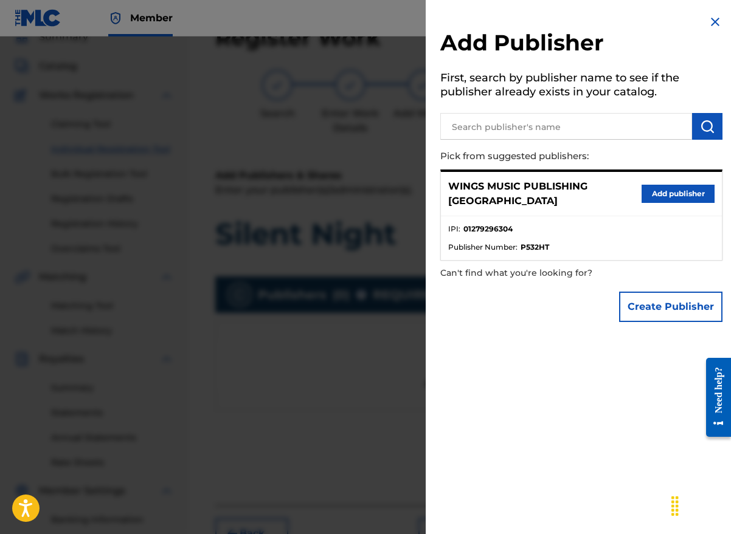
click at [670, 194] on button "Add publisher" at bounding box center [677, 194] width 73 height 18
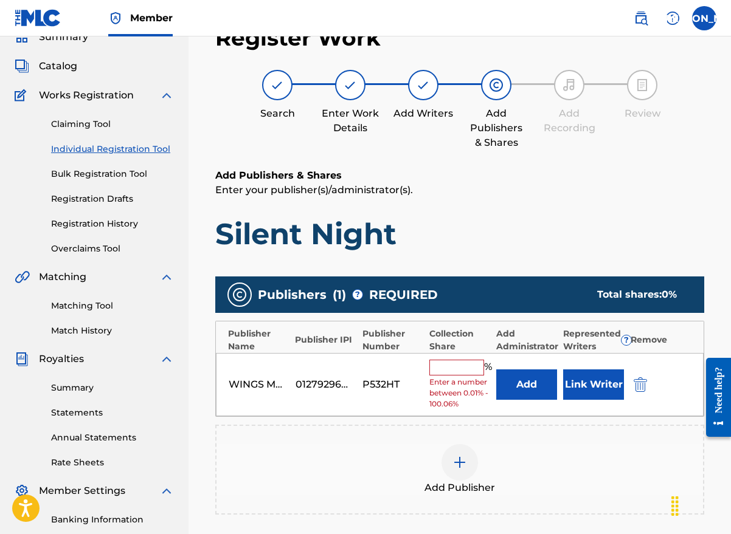
click at [455, 376] on div "% Enter a number between 0.01% - 100.06%" at bounding box center [459, 385] width 61 height 50
click at [455, 372] on input "text" at bounding box center [456, 368] width 55 height 16
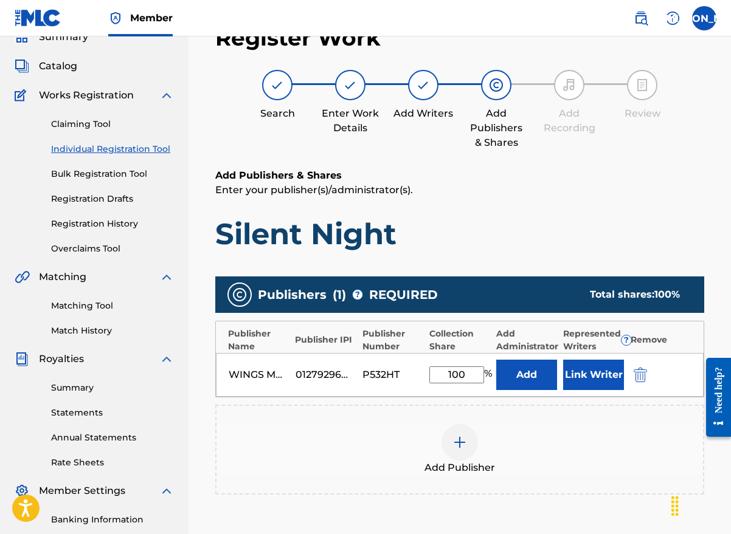
type input "100"
click at [603, 376] on button "Link Writer" at bounding box center [593, 375] width 61 height 30
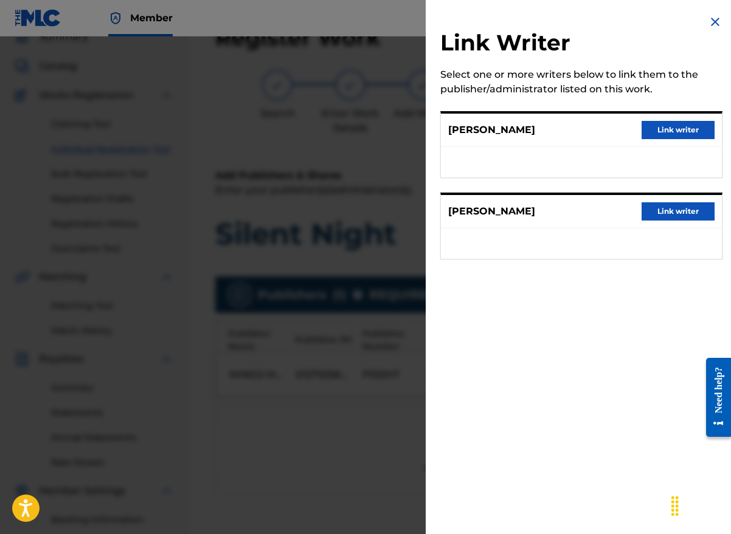
click at [676, 212] on button "Link writer" at bounding box center [677, 211] width 73 height 18
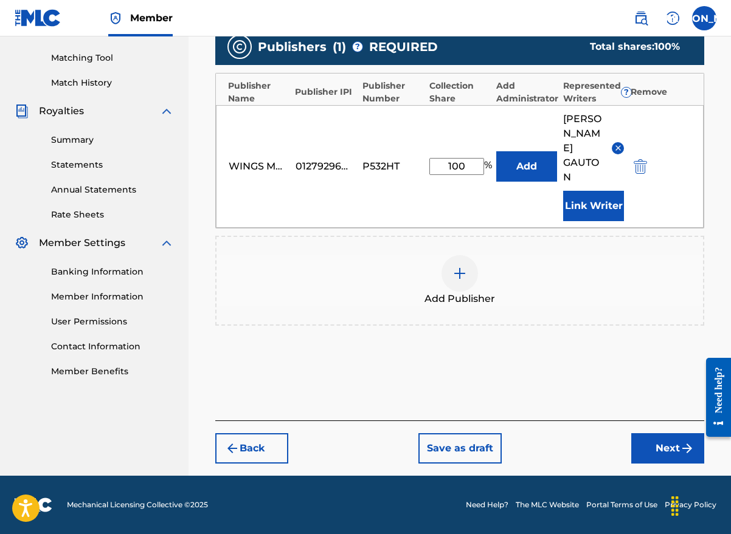
click at [671, 447] on button "Next" at bounding box center [667, 449] width 73 height 30
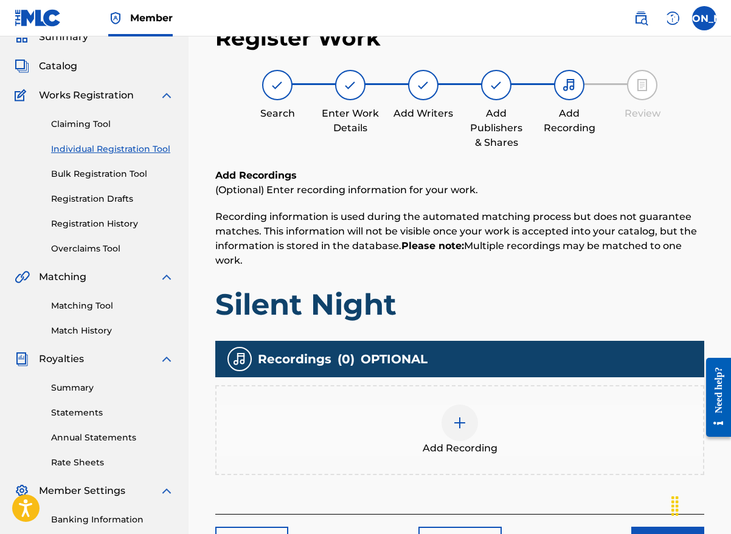
click at [464, 422] on img at bounding box center [459, 423] width 15 height 15
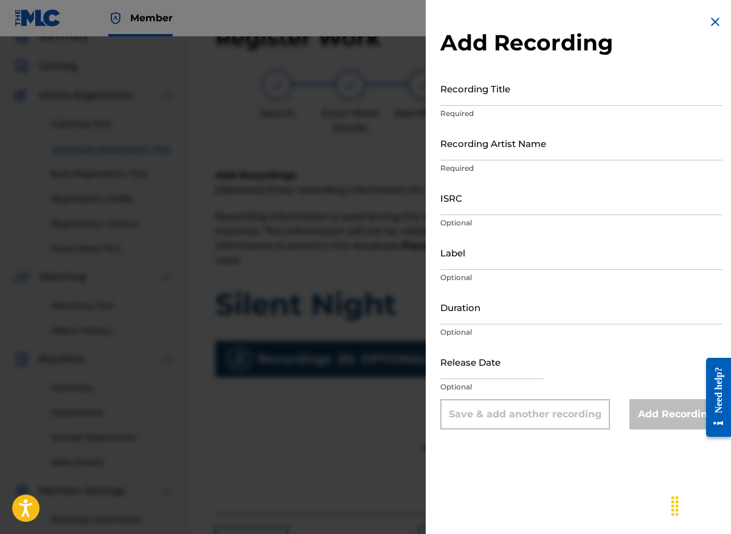
click at [467, 95] on input "Recording Title" at bounding box center [581, 88] width 282 height 35
type input "Silent Night"
click at [474, 141] on input "Recording Artist Name" at bounding box center [581, 143] width 282 height 35
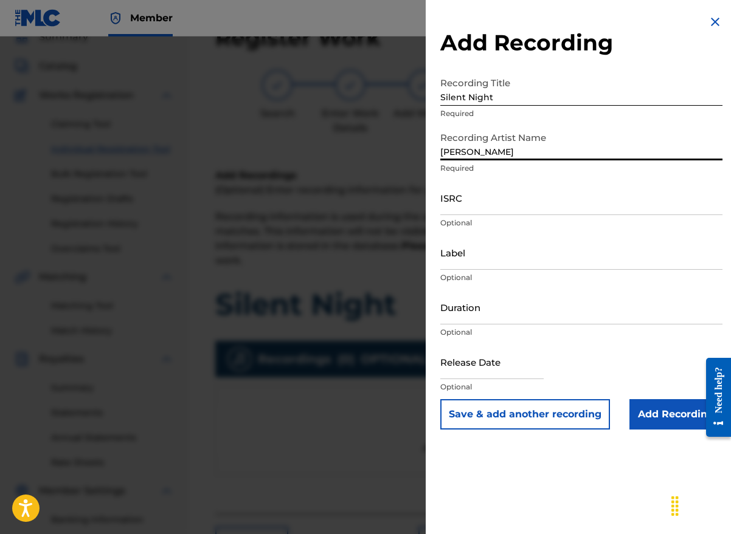
type input "[PERSON_NAME]"
click at [430, 528] on div "Add Recording Recording Title Silent Night Required Recording Artist Name [PERS…" at bounding box center [581, 267] width 311 height 534
click at [472, 207] on input "ISRC" at bounding box center [581, 198] width 282 height 35
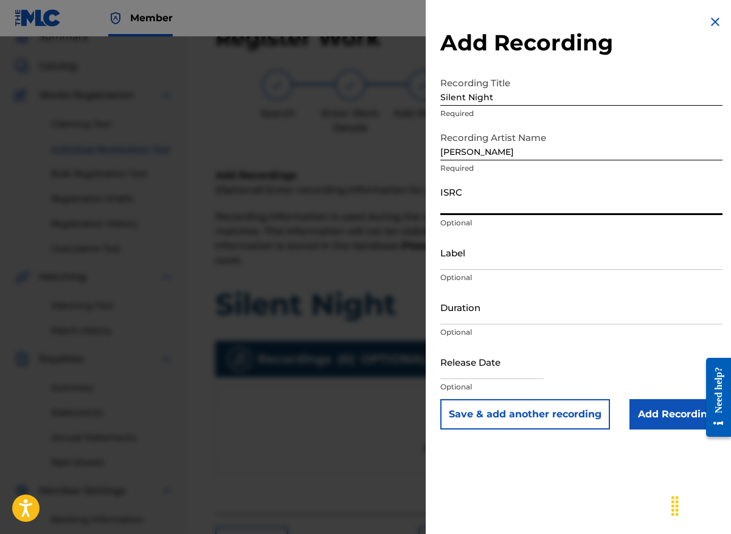
paste input "UKW3Z2403310"
type input "UKW3Z2403310"
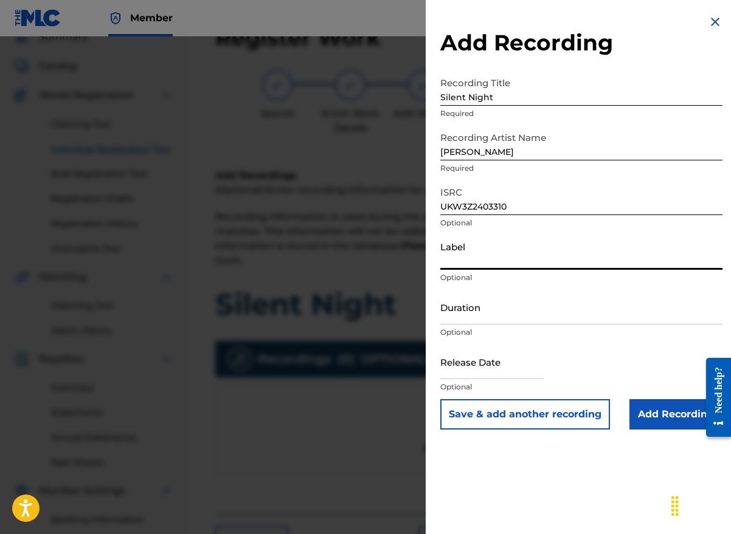
click at [472, 261] on input "Label" at bounding box center [581, 252] width 282 height 35
type input "Wings Music Group"
click at [673, 341] on div "Duration Optional" at bounding box center [581, 317] width 282 height 55
click at [493, 314] on input "Duration" at bounding box center [581, 307] width 282 height 35
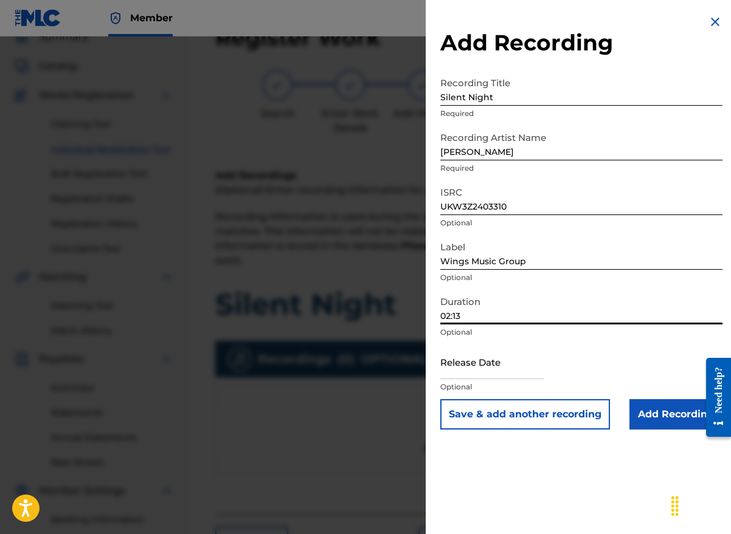
type input "02:13"
click at [602, 507] on div "Add Recording Recording Title Silent Night Required Recording Artist Name [PERS…" at bounding box center [581, 267] width 311 height 534
select select "7"
select select "2025"
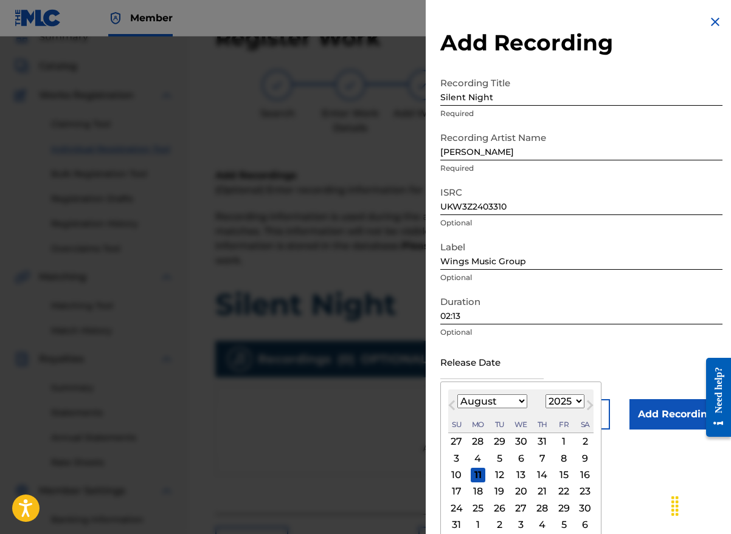
click at [498, 366] on input "text" at bounding box center [491, 362] width 103 height 35
click at [458, 414] on button "Previous Month" at bounding box center [451, 407] width 19 height 19
select select "6"
click at [576, 402] on select "1900 1901 1902 1903 1904 1905 1906 1907 1908 1909 1910 1911 1912 1913 1914 1915…" at bounding box center [564, 402] width 39 height 14
select select "2024"
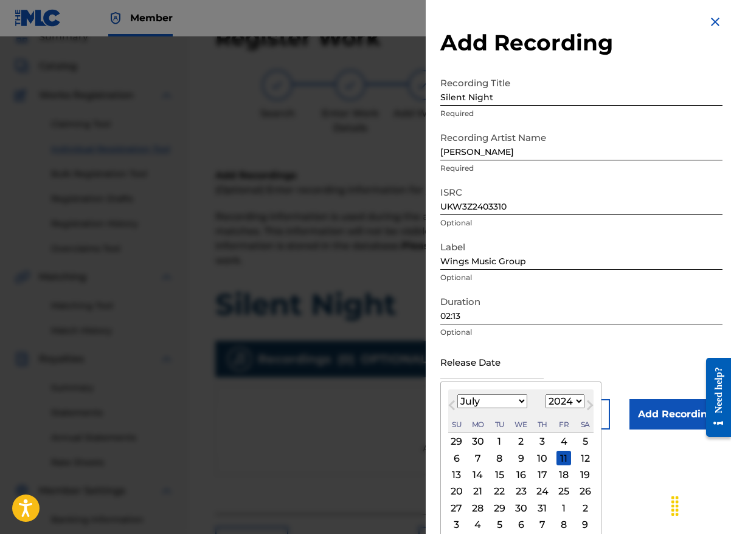
click at [545, 395] on select "1900 1901 1902 1903 1904 1905 1906 1907 1908 1909 1910 1911 1912 1913 1914 1915…" at bounding box center [564, 402] width 39 height 14
click at [517, 399] on select "January February March April May June July August September October November De…" at bounding box center [492, 402] width 70 height 14
select select "10"
click at [457, 395] on select "January February March April May June July August September October November De…" at bounding box center [492, 402] width 70 height 14
click at [562, 506] on div "29" at bounding box center [563, 508] width 15 height 15
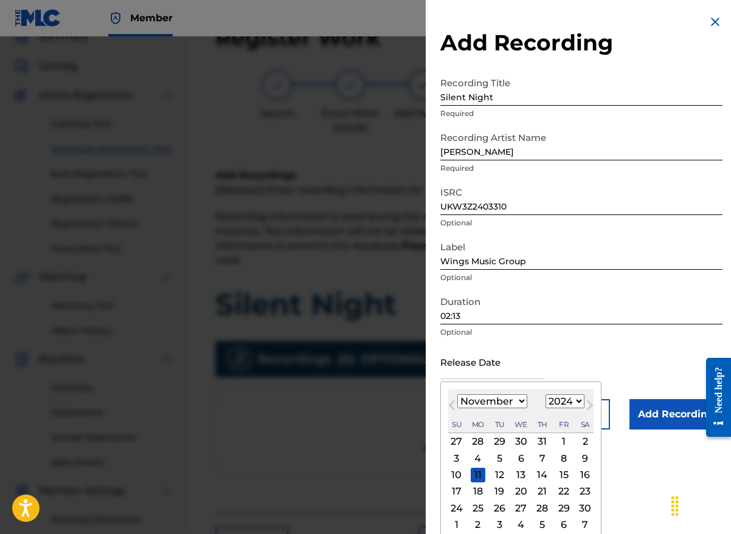
type input "[DATE]"
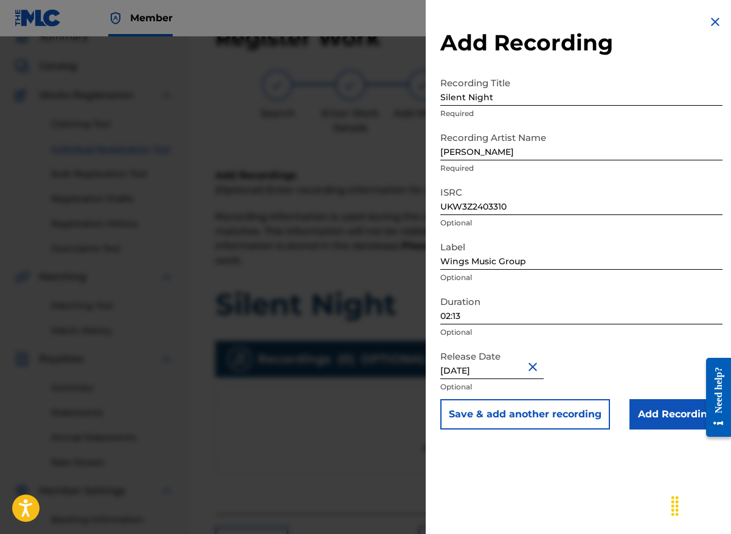
click at [649, 413] on input "Add Recording" at bounding box center [675, 414] width 93 height 30
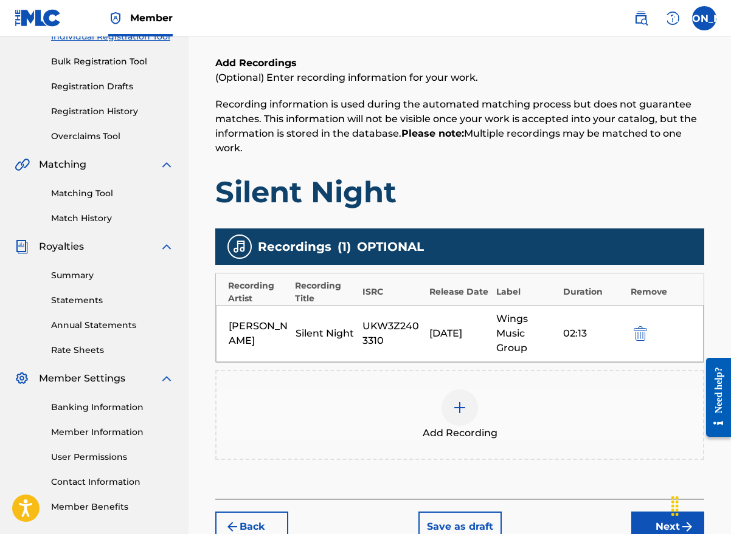
scroll to position [246, 0]
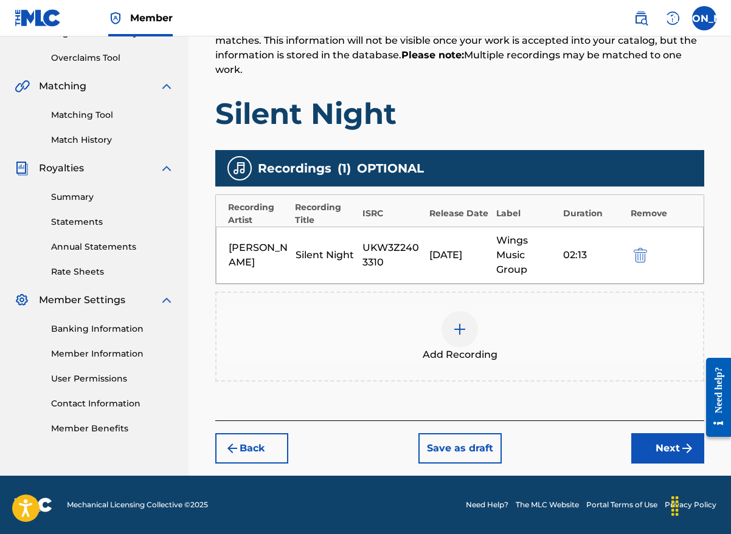
click at [649, 449] on button "Next" at bounding box center [667, 449] width 73 height 30
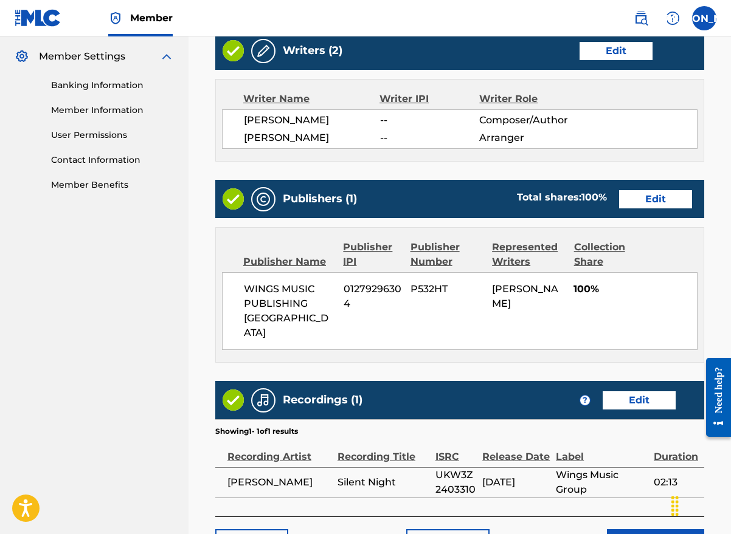
scroll to position [571, 0]
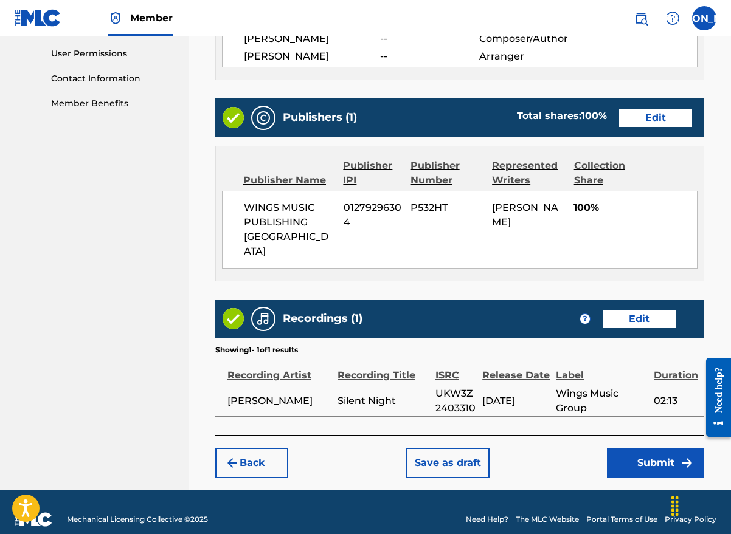
click at [658, 449] on button "Submit" at bounding box center [655, 463] width 97 height 30
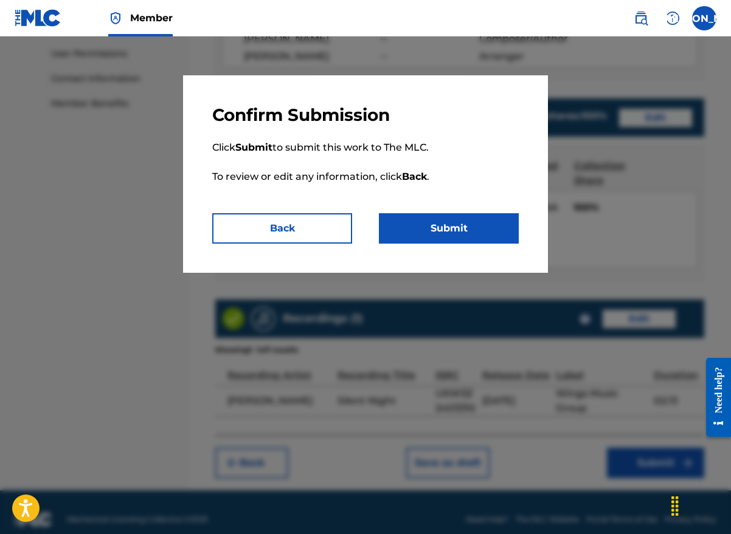
click at [463, 229] on button "Submit" at bounding box center [449, 228] width 140 height 30
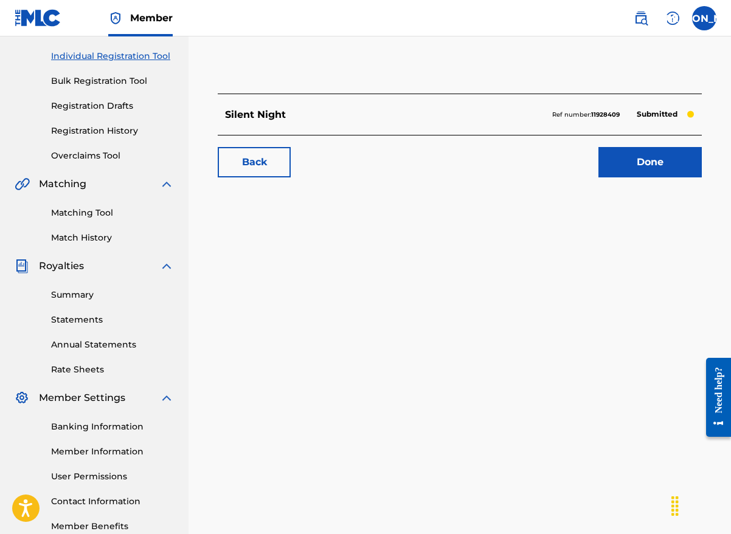
scroll to position [182, 0]
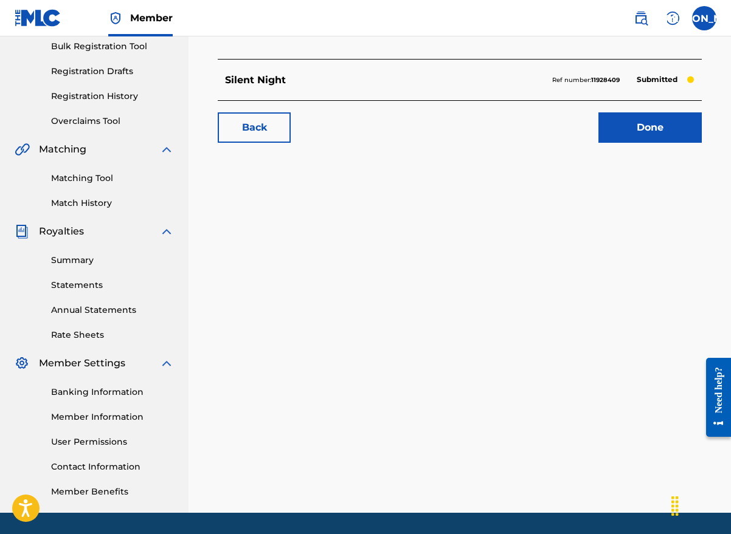
click at [291, 379] on div "Work Submitted for Registration Silent Night Ref number: 11928409 Submitted Bac…" at bounding box center [459, 198] width 542 height 629
click at [669, 133] on link "Done" at bounding box center [649, 127] width 103 height 30
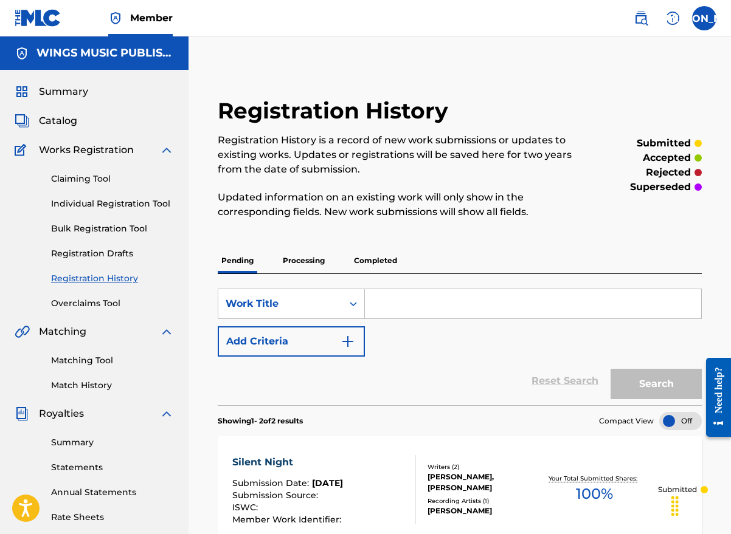
click at [89, 178] on link "Claiming Tool" at bounding box center [112, 179] width 123 height 13
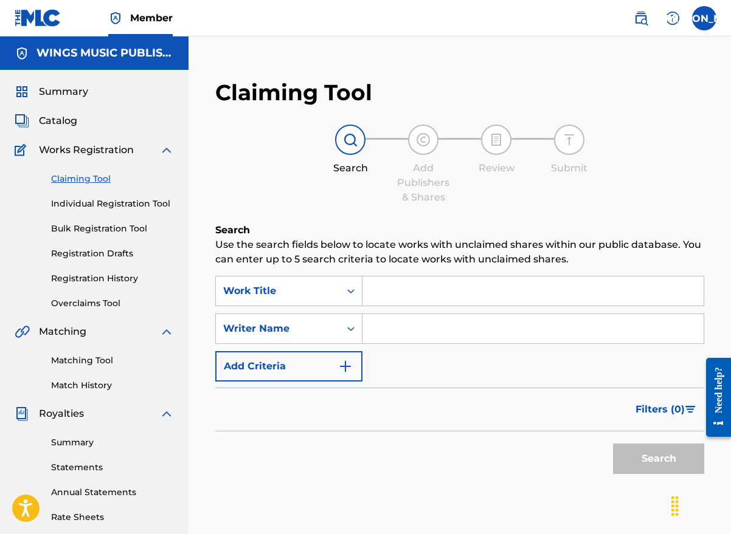
click at [630, 106] on div "Claiming Tool Search Add Publishers & Shares Review Submit Search Use the searc…" at bounding box center [459, 310] width 513 height 486
click at [433, 285] on input "Search Form" at bounding box center [532, 291] width 341 height 29
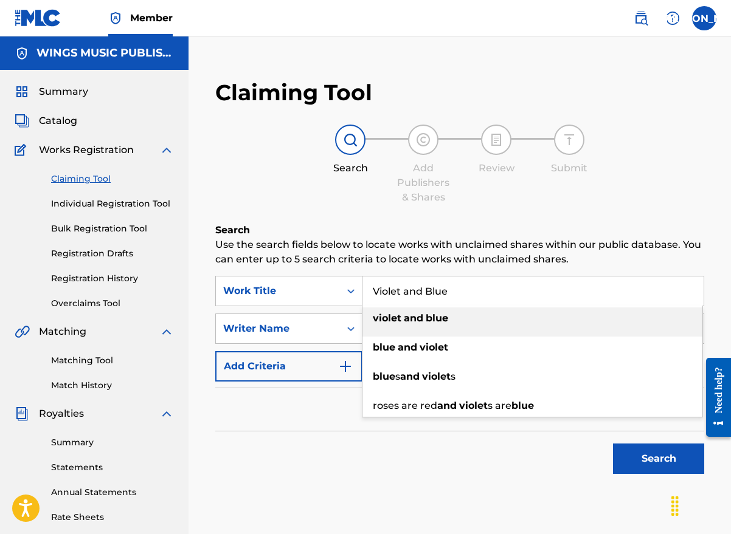
click at [402, 320] on span "Search Form" at bounding box center [402, 319] width 2 height 12
type input "violet and blue"
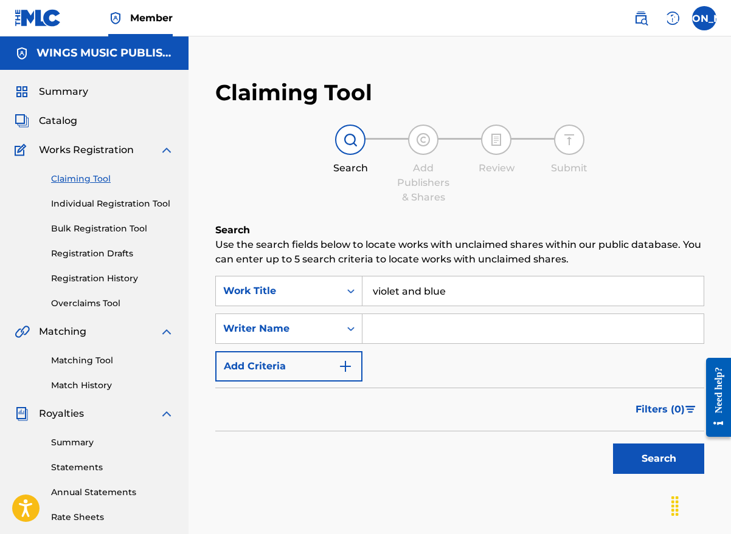
click at [407, 330] on input "Search Form" at bounding box center [532, 328] width 341 height 29
type input "[PERSON_NAME]"
click at [666, 457] on button "Search" at bounding box center [658, 459] width 91 height 30
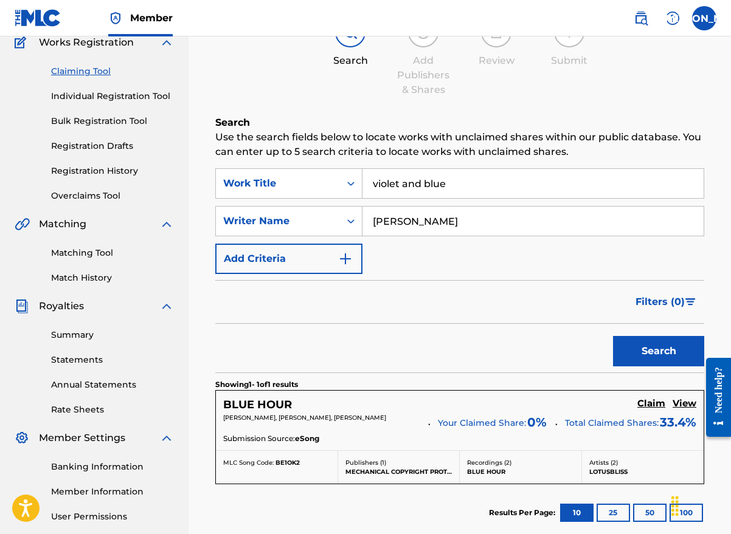
scroll to position [248, 0]
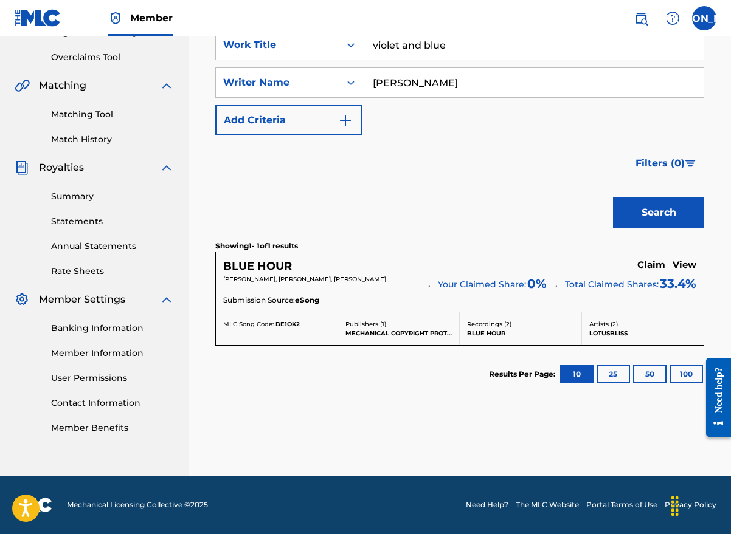
click at [641, 206] on button "Search" at bounding box center [658, 213] width 91 height 30
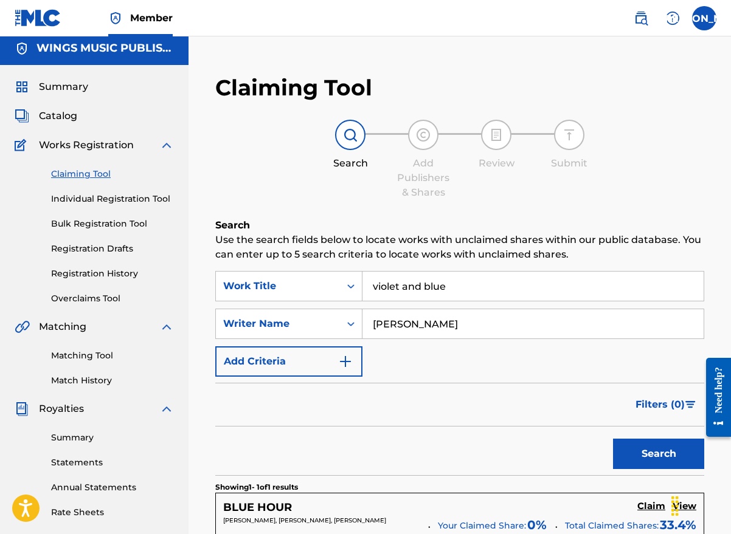
scroll to position [0, 0]
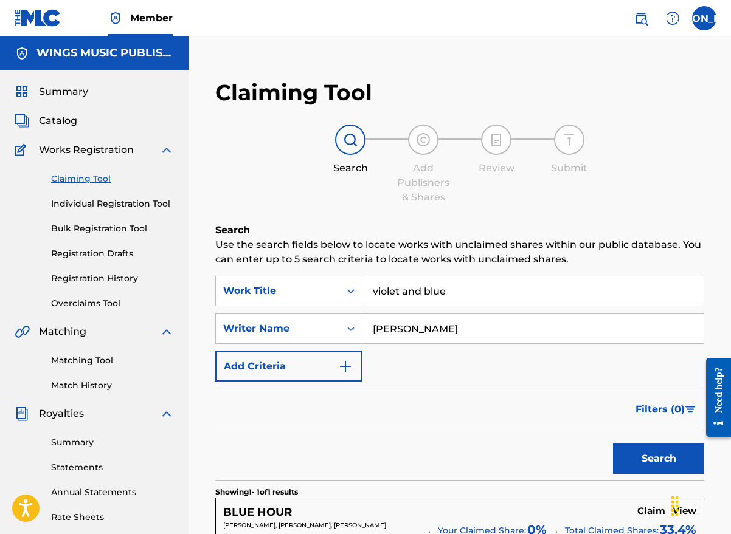
click at [82, 204] on link "Individual Registration Tool" at bounding box center [112, 204] width 123 height 13
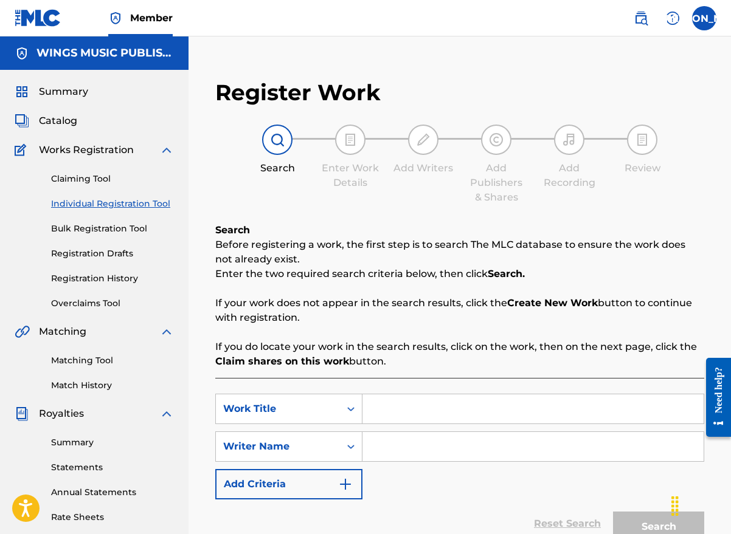
scroll to position [220, 0]
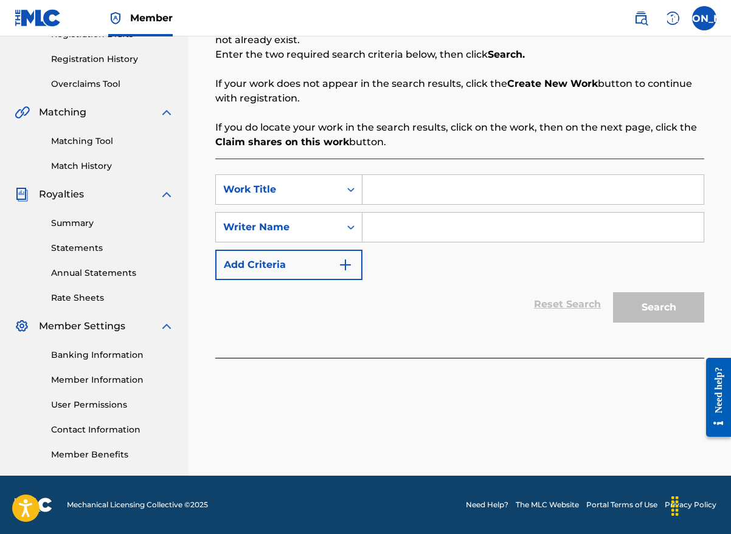
click at [420, 181] on input "Search Form" at bounding box center [532, 189] width 341 height 29
type input "violet and blue"
click at [403, 225] on input "Search Form" at bounding box center [532, 227] width 341 height 29
click at [296, 327] on div "Reset Search Search" at bounding box center [459, 304] width 489 height 49
click at [389, 228] on input "Search Form" at bounding box center [532, 227] width 341 height 29
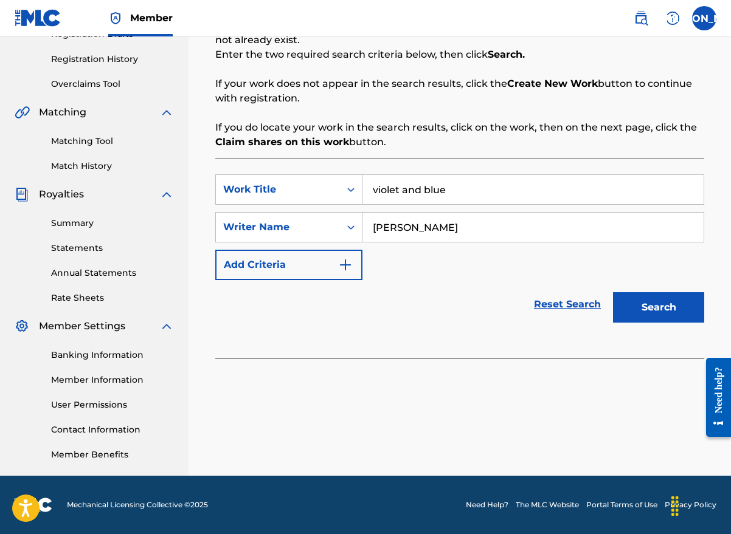
type input "[PERSON_NAME]"
click at [670, 307] on button "Search" at bounding box center [658, 307] width 91 height 30
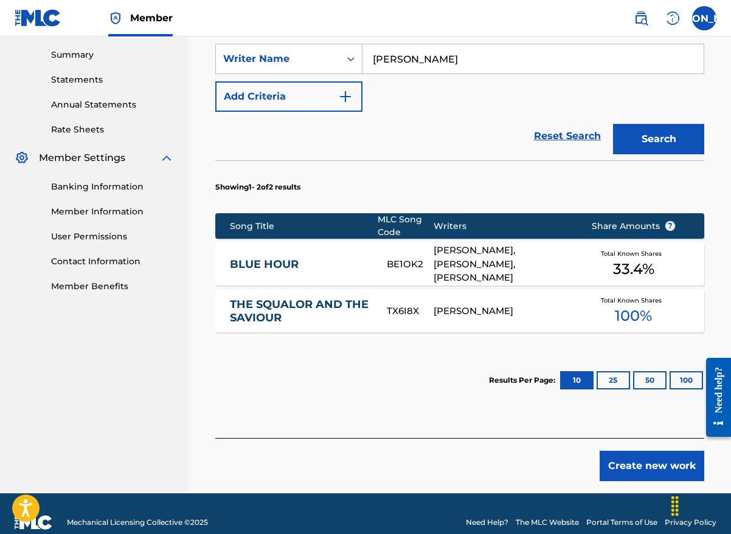
scroll to position [402, 0]
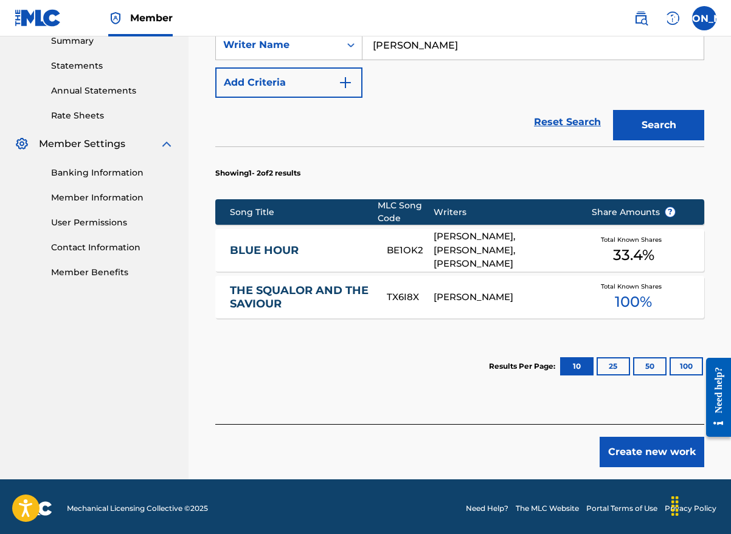
click at [647, 448] on button "Create new work" at bounding box center [652, 452] width 105 height 30
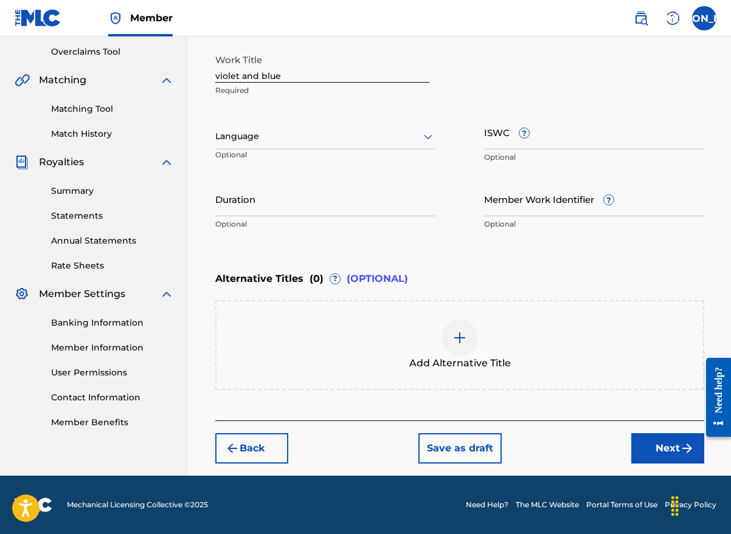
scroll to position [252, 0]
click at [219, 72] on input "violet and blue" at bounding box center [322, 65] width 214 height 35
click at [266, 75] on input "Violet and blue" at bounding box center [322, 65] width 214 height 35
type input "Violet and Blue"
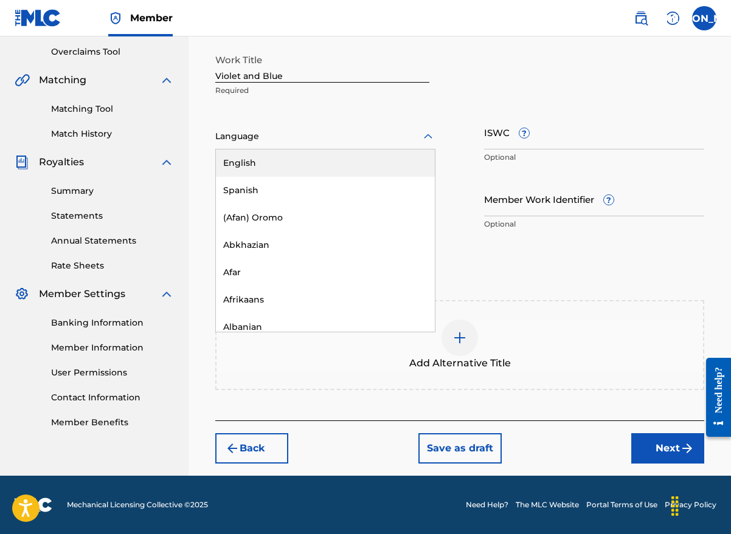
click at [432, 136] on icon at bounding box center [428, 137] width 15 height 15
click at [399, 158] on div "English" at bounding box center [325, 163] width 219 height 27
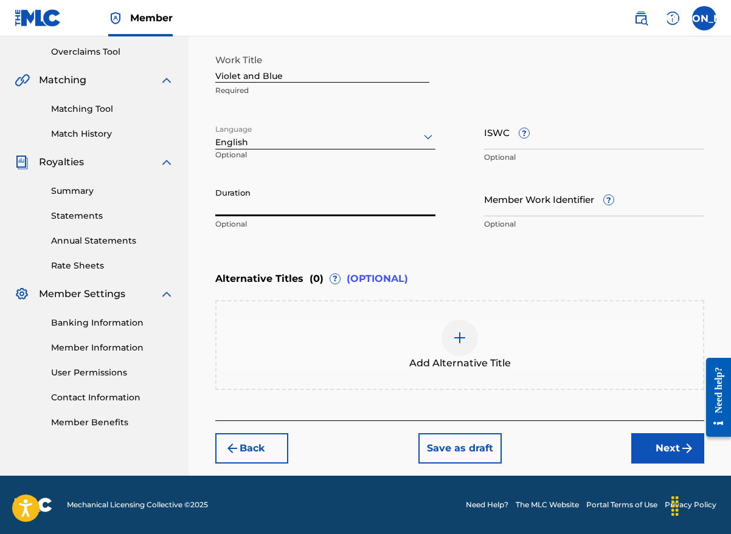
click at [296, 203] on input "Duration" at bounding box center [325, 199] width 220 height 35
type input "03:02"
click at [654, 445] on button "Next" at bounding box center [667, 449] width 73 height 30
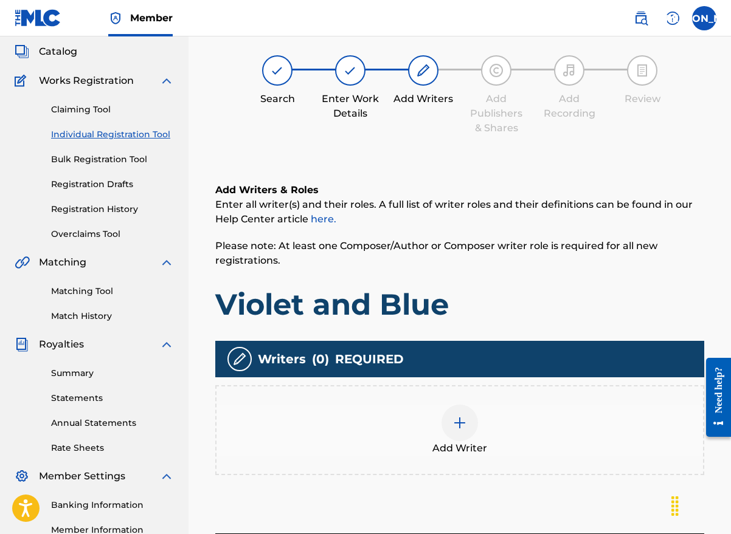
scroll to position [55, 0]
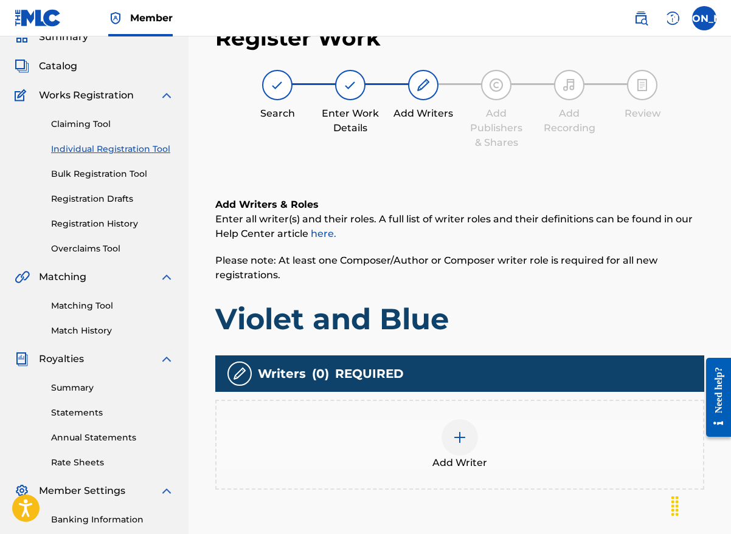
click at [294, 415] on div "Add Writer" at bounding box center [459, 445] width 489 height 90
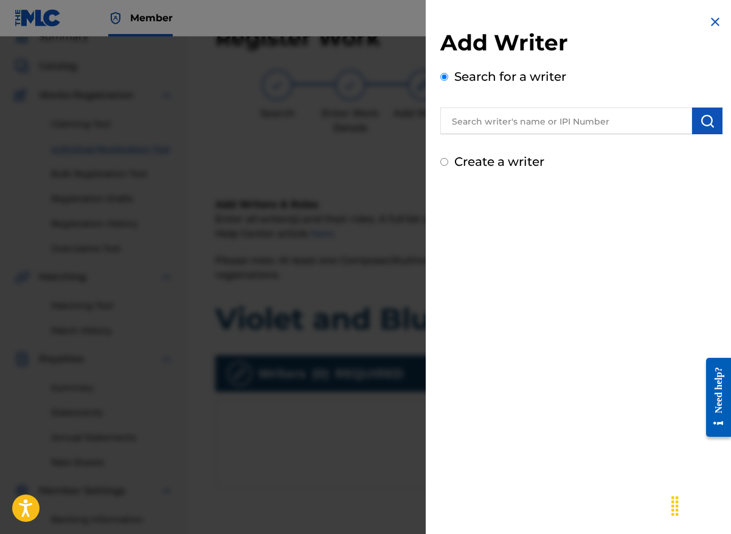
click at [486, 121] on input "text" at bounding box center [566, 121] width 252 height 27
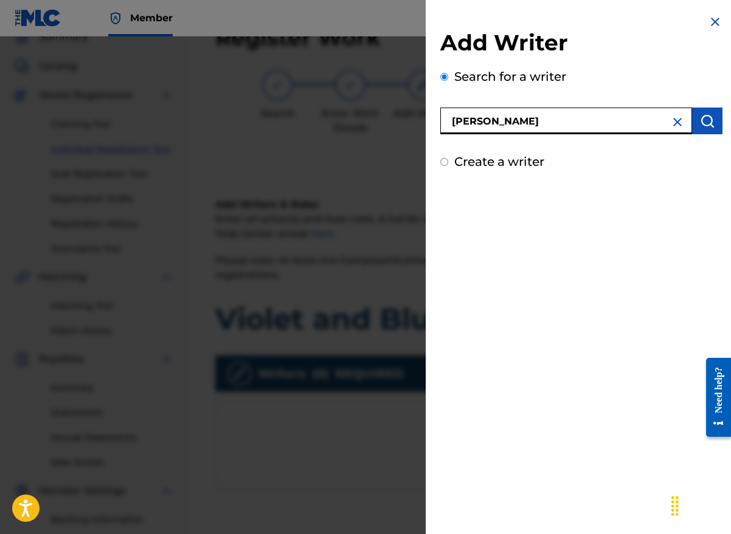
type input "[PERSON_NAME]"
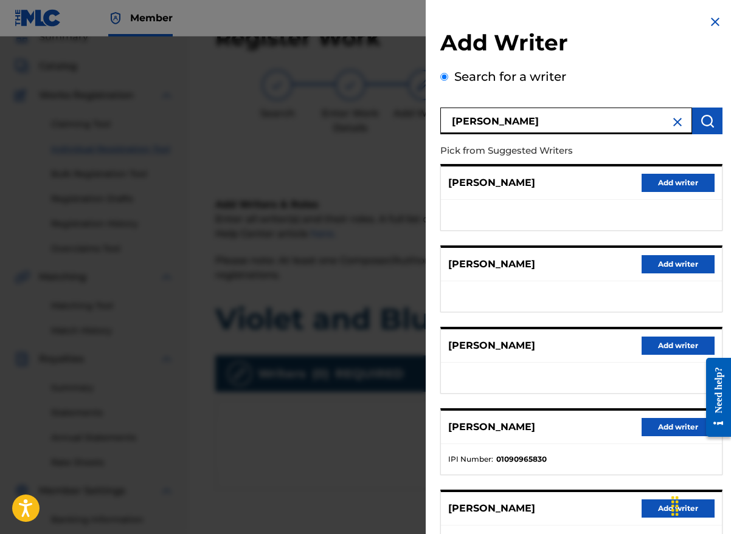
click at [660, 508] on button "Add writer" at bounding box center [677, 509] width 73 height 18
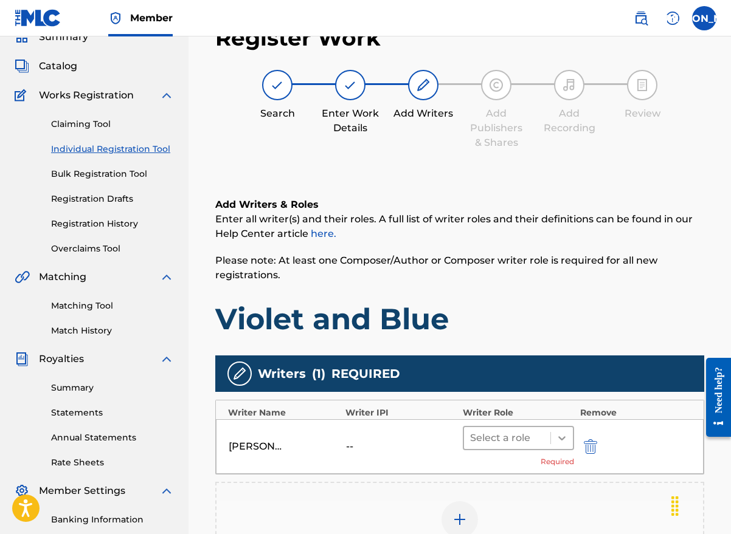
click at [560, 442] on icon at bounding box center [562, 438] width 12 height 12
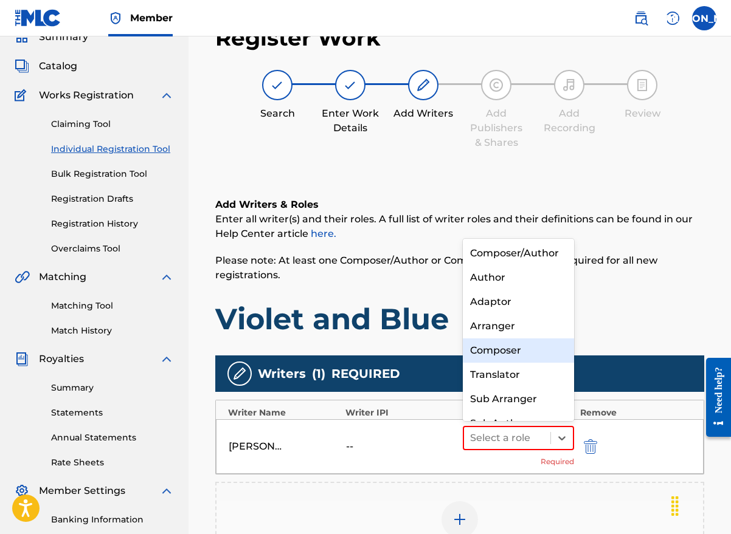
scroll to position [13, 0]
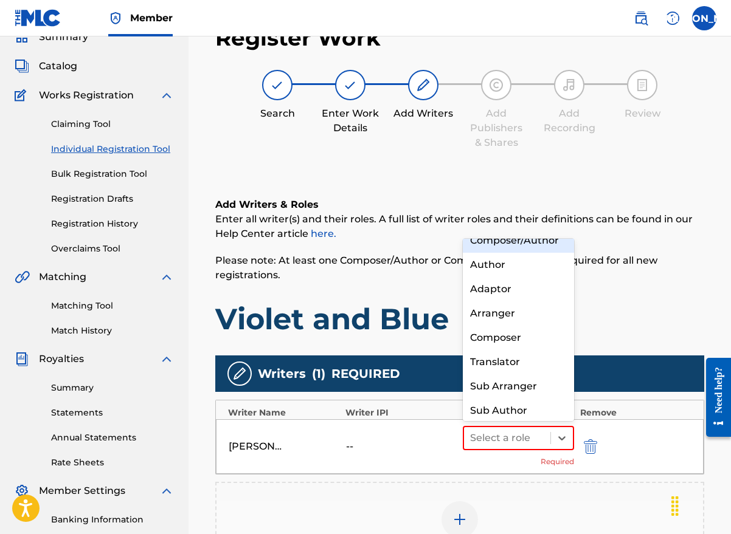
click at [514, 248] on div "Composer/Author" at bounding box center [518, 241] width 111 height 24
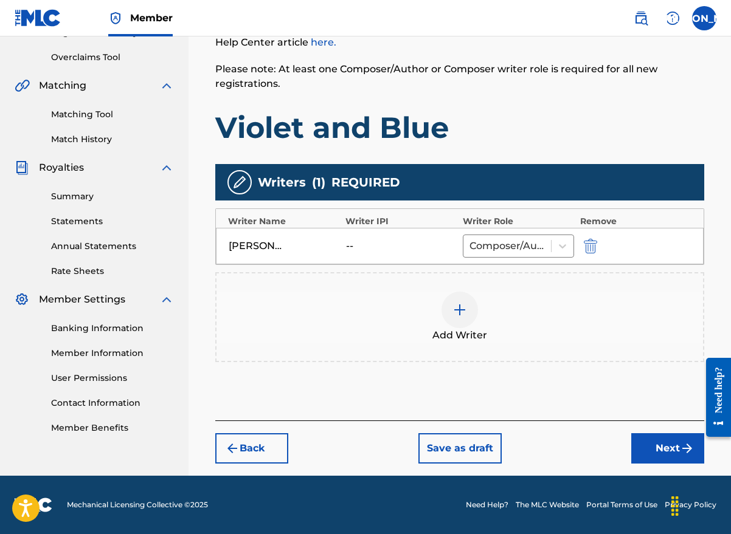
click at [659, 457] on button "Next" at bounding box center [667, 449] width 73 height 30
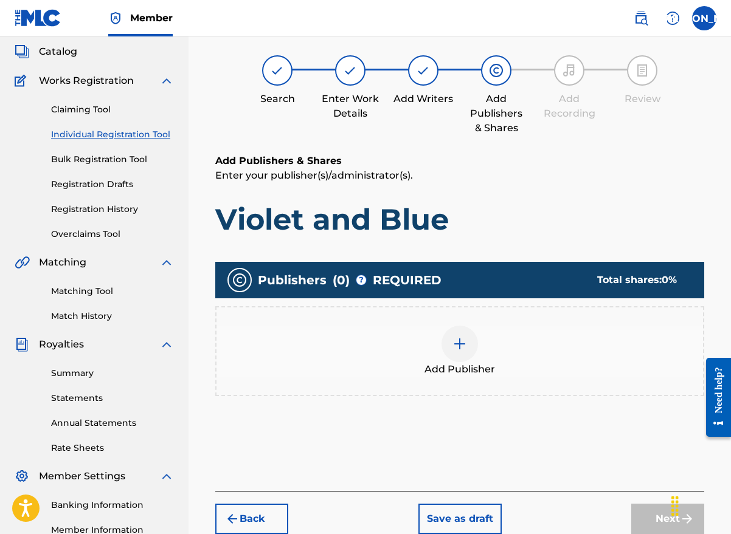
scroll to position [55, 0]
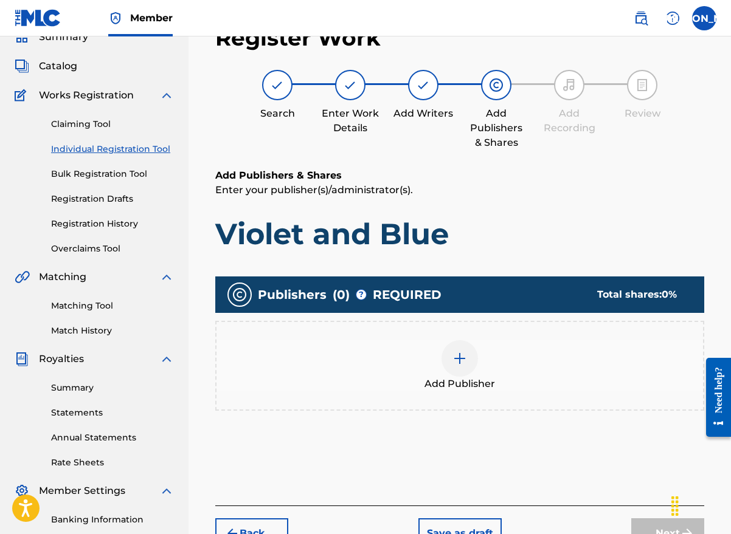
click at [461, 372] on div at bounding box center [459, 359] width 36 height 36
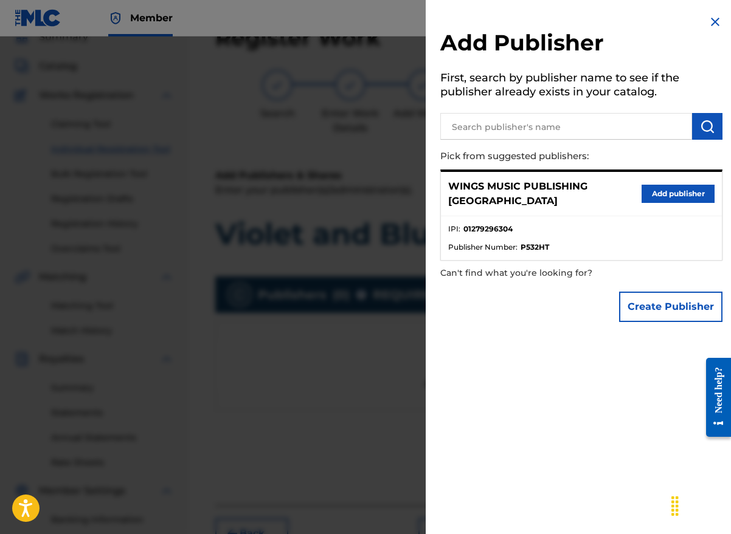
click at [662, 187] on button "Add publisher" at bounding box center [677, 194] width 73 height 18
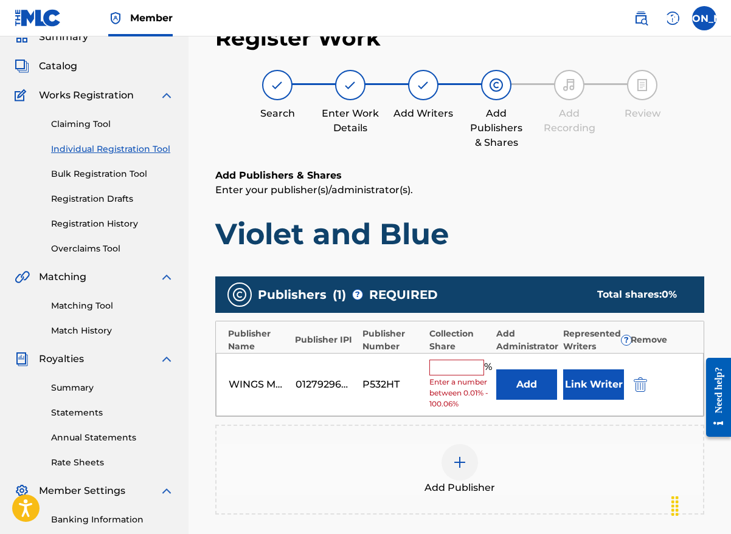
click at [446, 368] on input "text" at bounding box center [456, 368] width 55 height 16
type input "100"
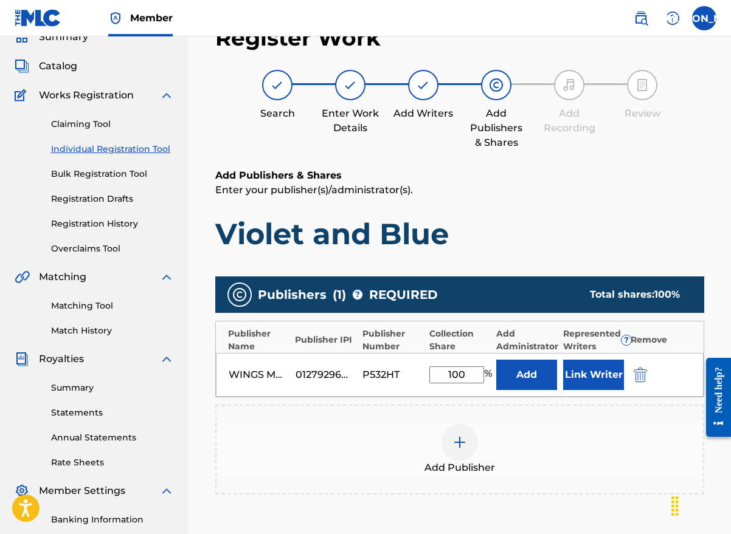
click at [587, 378] on button "Link Writer" at bounding box center [593, 375] width 61 height 30
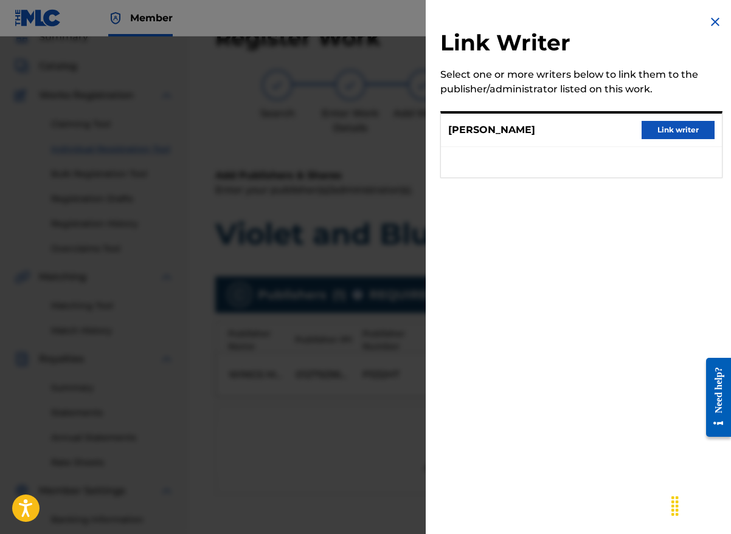
click at [665, 126] on button "Link writer" at bounding box center [677, 130] width 73 height 18
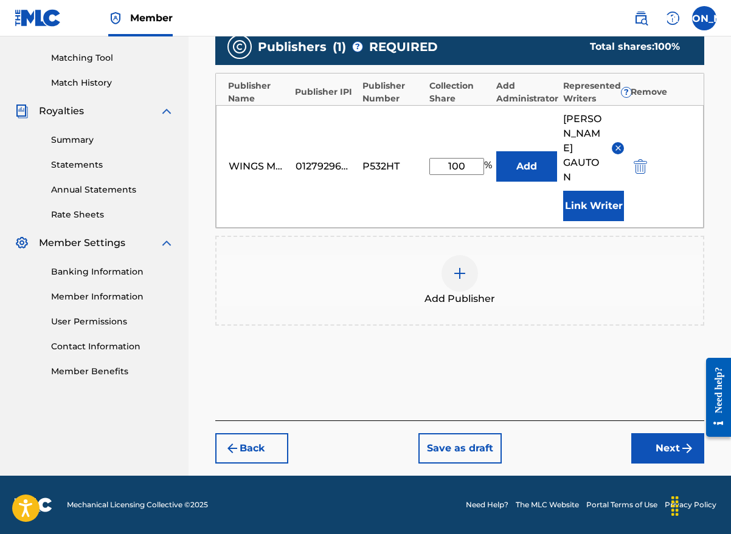
click at [666, 449] on button "Next" at bounding box center [667, 449] width 73 height 30
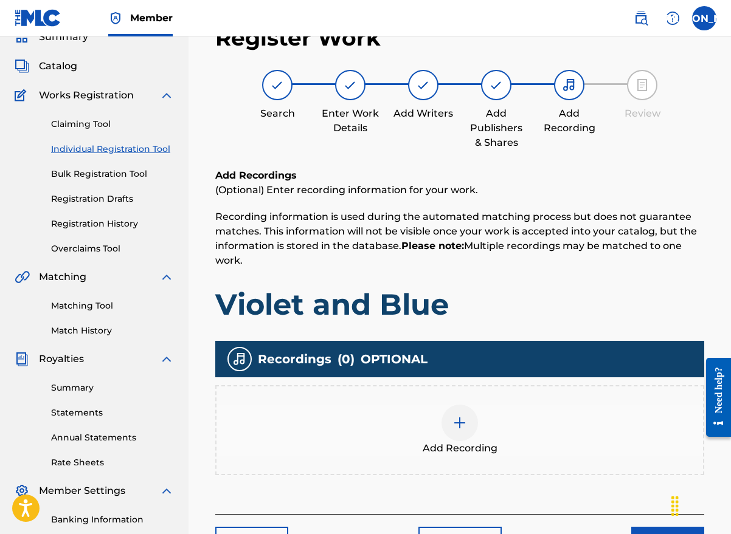
click at [469, 428] on div at bounding box center [459, 423] width 36 height 36
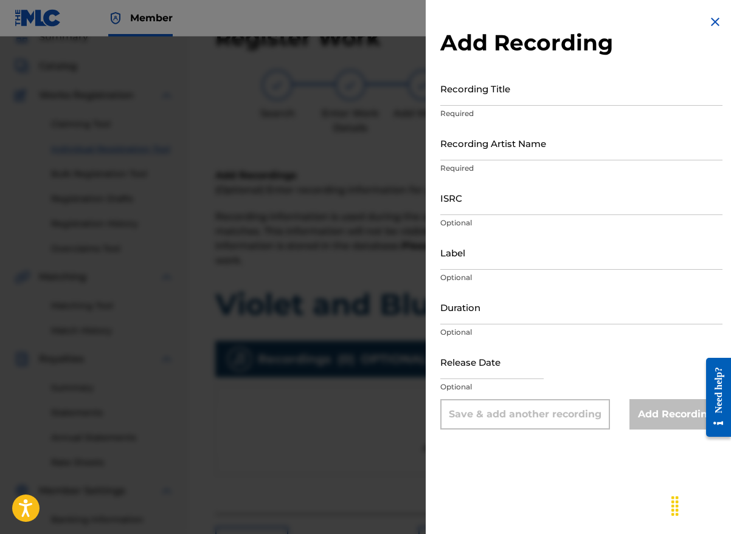
click at [485, 96] on input "Recording Title" at bounding box center [581, 88] width 282 height 35
type input "Violet and Blue"
click at [474, 152] on input "Recording Artist Name" at bounding box center [581, 143] width 282 height 35
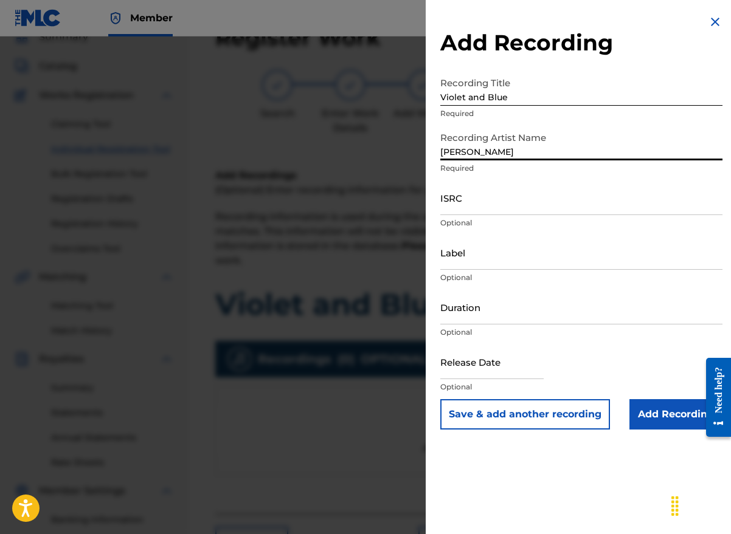
type input "[PERSON_NAME]"
click at [431, 50] on div "Add Recording Recording Title Violet and Blue Required Recording Artist Name [P…" at bounding box center [581, 222] width 311 height 444
click at [468, 206] on input "ISRC" at bounding box center [581, 198] width 282 height 35
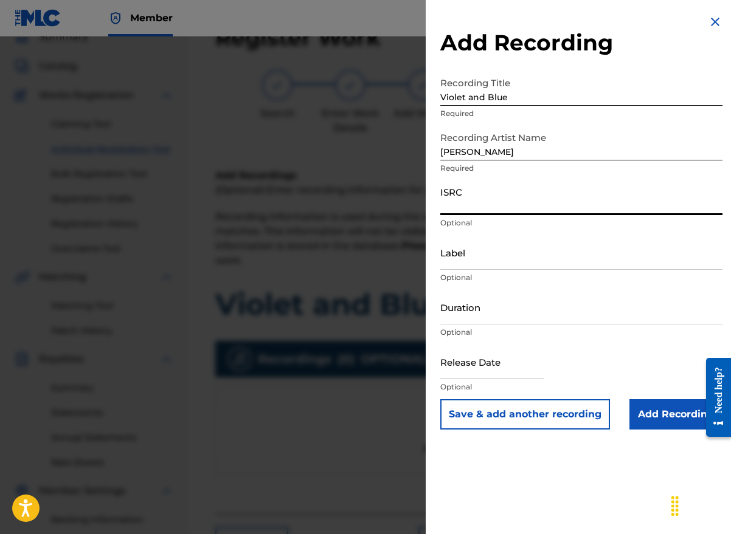
paste input "UKW3Z2403310"
type input "UKW3Z2403310"
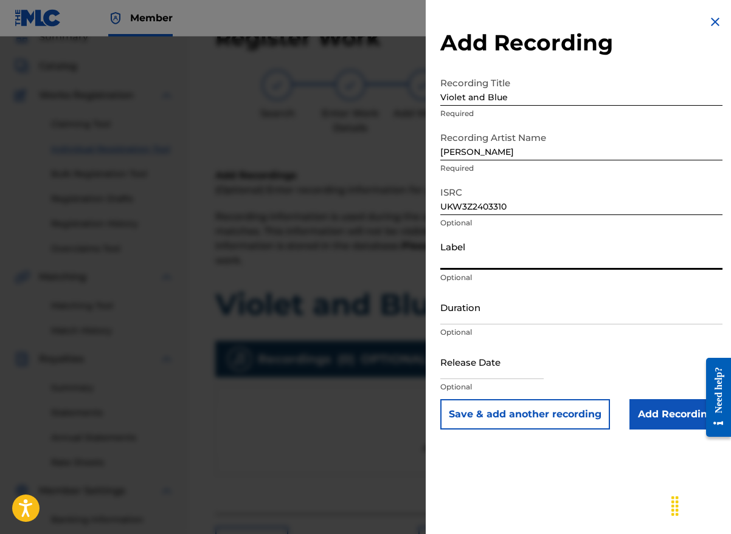
click at [468, 263] on input "Label" at bounding box center [581, 252] width 282 height 35
type input "Wings Music Group"
click at [624, 342] on div "Duration Optional" at bounding box center [581, 317] width 282 height 55
click at [482, 318] on input "Duration" at bounding box center [581, 307] width 282 height 35
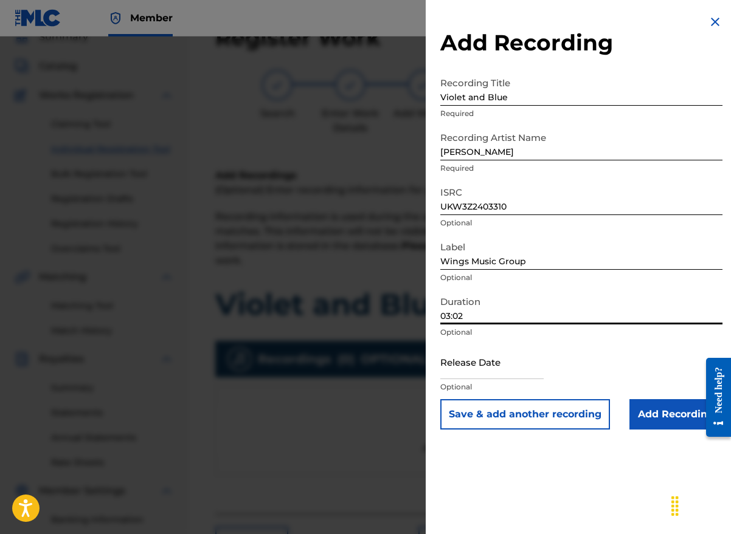
type input "03:02"
select select "7"
select select "2025"
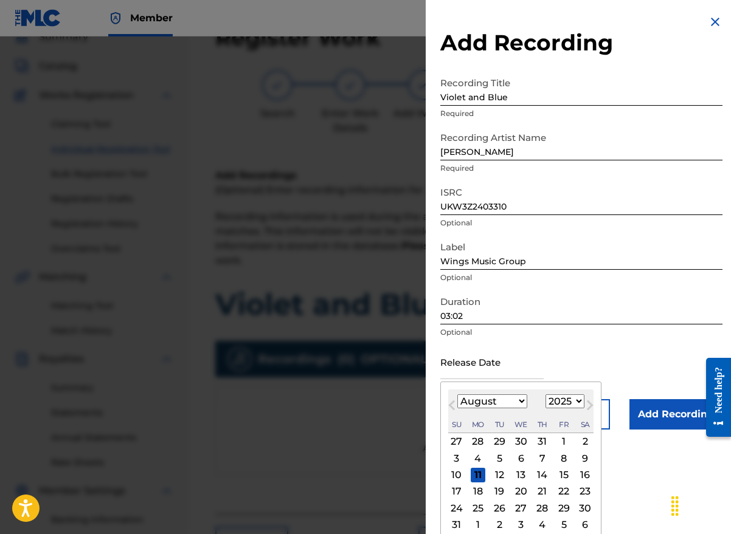
click at [496, 372] on input "text" at bounding box center [491, 362] width 103 height 35
click at [462, 425] on div "Su" at bounding box center [456, 425] width 15 height 15
click at [580, 401] on button "Next Month" at bounding box center [589, 407] width 19 height 19
select select "8"
click at [576, 401] on select "1900 1901 1902 1903 1904 1905 1906 1907 1908 1909 1910 1911 1912 1913 1914 1915…" at bounding box center [564, 402] width 39 height 14
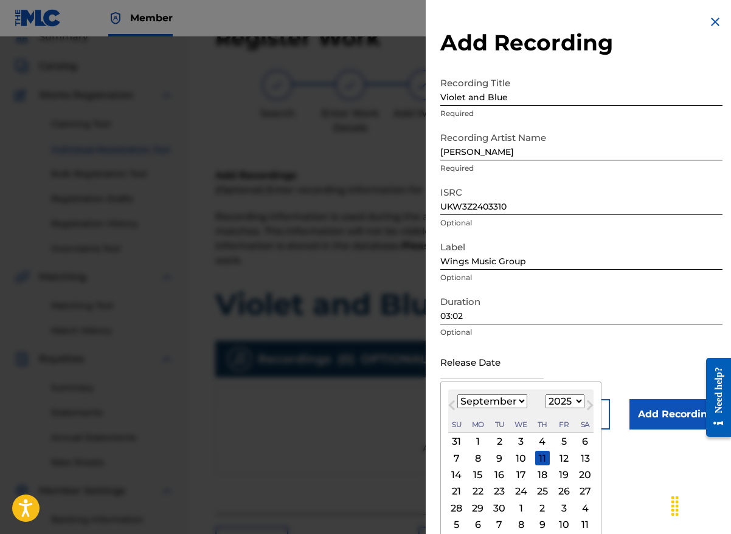
select select "2024"
click at [545, 395] on select "1900 1901 1902 1903 1904 1905 1906 1907 1908 1909 1910 1911 1912 1913 1914 1915…" at bounding box center [564, 402] width 39 height 14
click at [517, 399] on select "January February March April May June July August September October November De…" at bounding box center [492, 402] width 70 height 14
select select "10"
click at [457, 395] on select "January February March April May June July August September October November De…" at bounding box center [492, 402] width 70 height 14
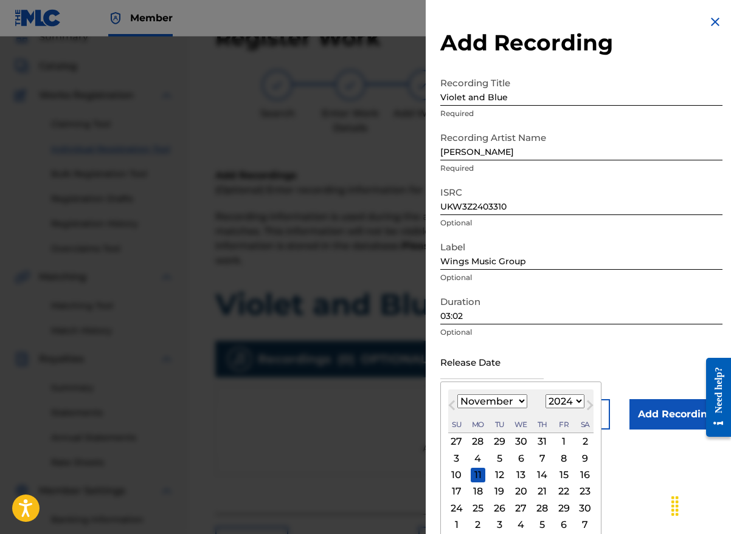
click at [562, 473] on div "15" at bounding box center [563, 475] width 15 height 15
type input "[DATE]"
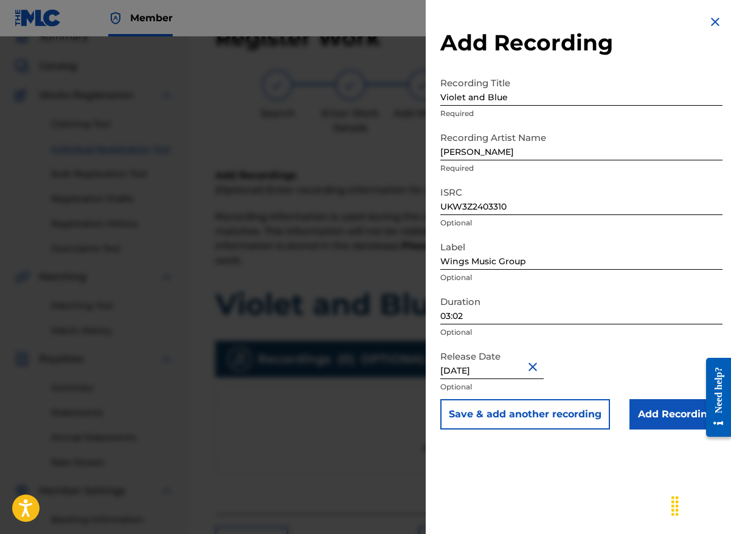
click at [651, 409] on input "Add Recording" at bounding box center [675, 414] width 93 height 30
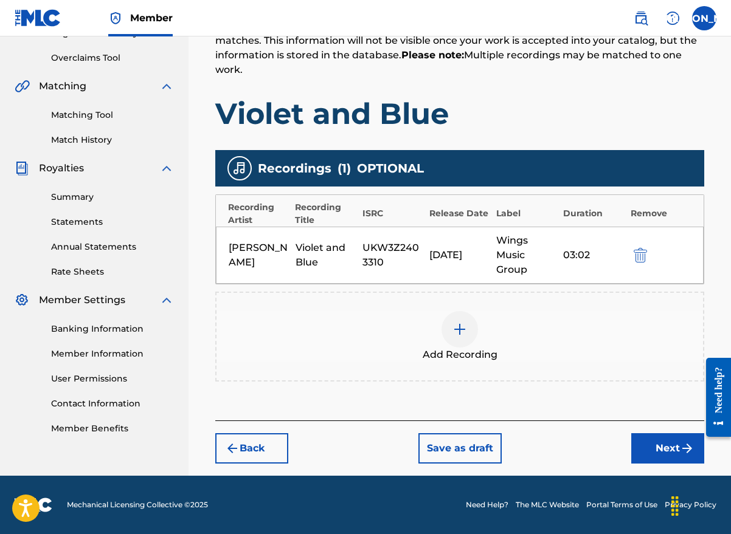
click at [649, 454] on button "Next" at bounding box center [667, 449] width 73 height 30
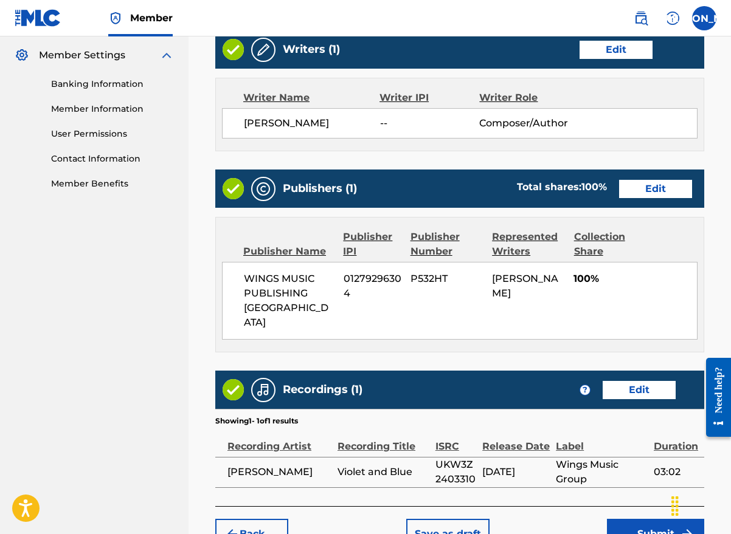
scroll to position [562, 0]
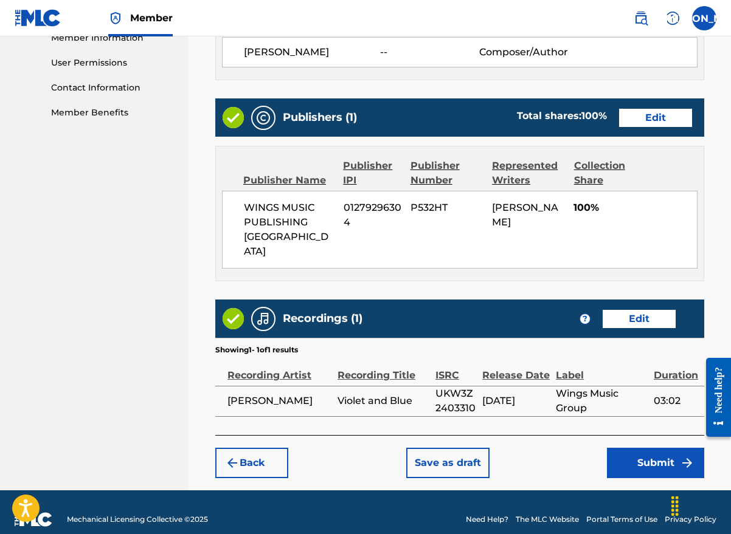
click at [650, 449] on button "Submit" at bounding box center [655, 463] width 97 height 30
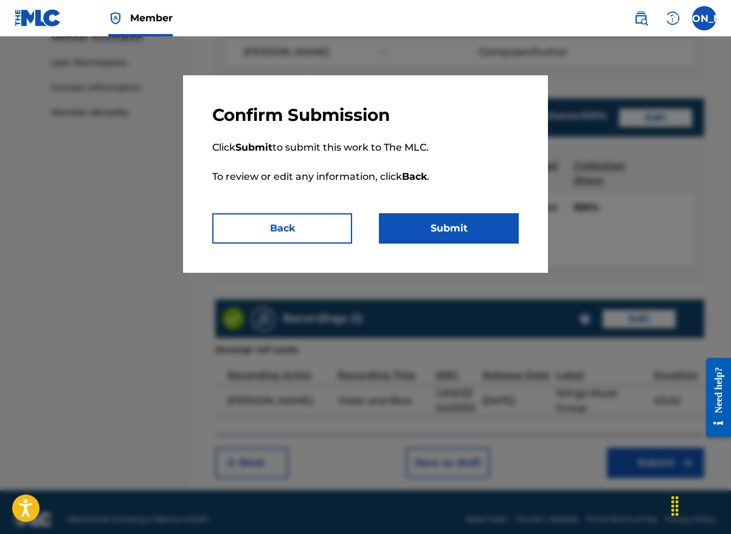
click at [446, 227] on button "Submit" at bounding box center [449, 228] width 140 height 30
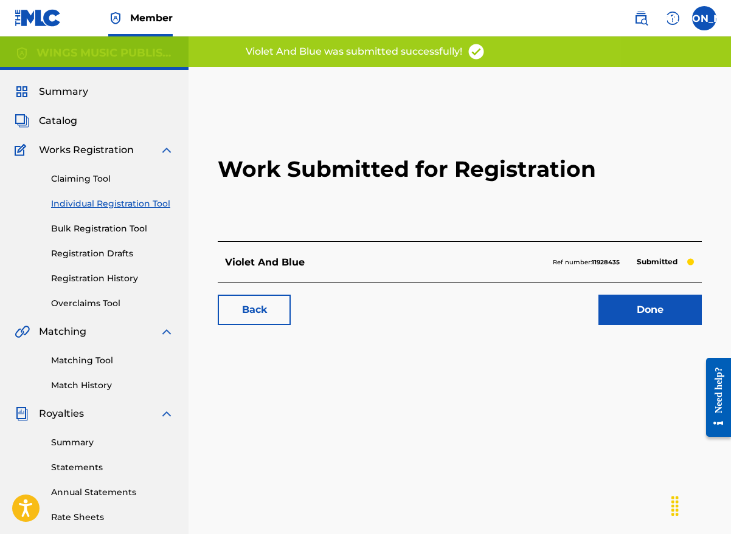
click at [632, 309] on link "Done" at bounding box center [649, 310] width 103 height 30
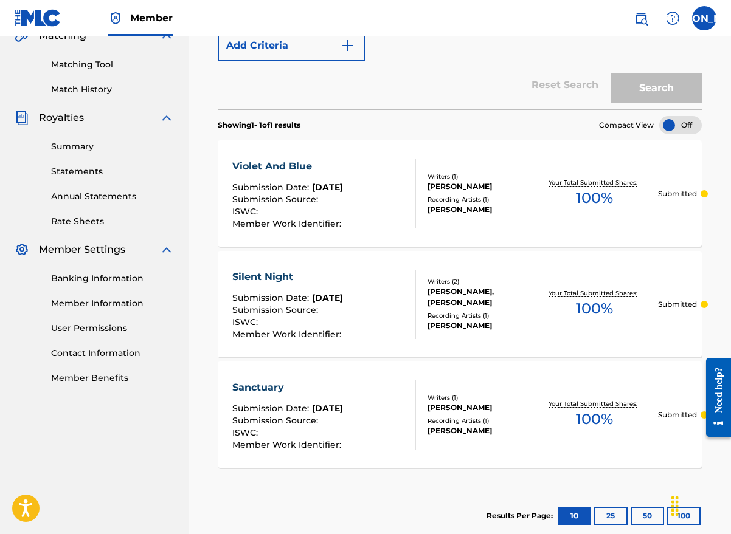
scroll to position [365, 0]
